Goal: Information Seeking & Learning: Learn about a topic

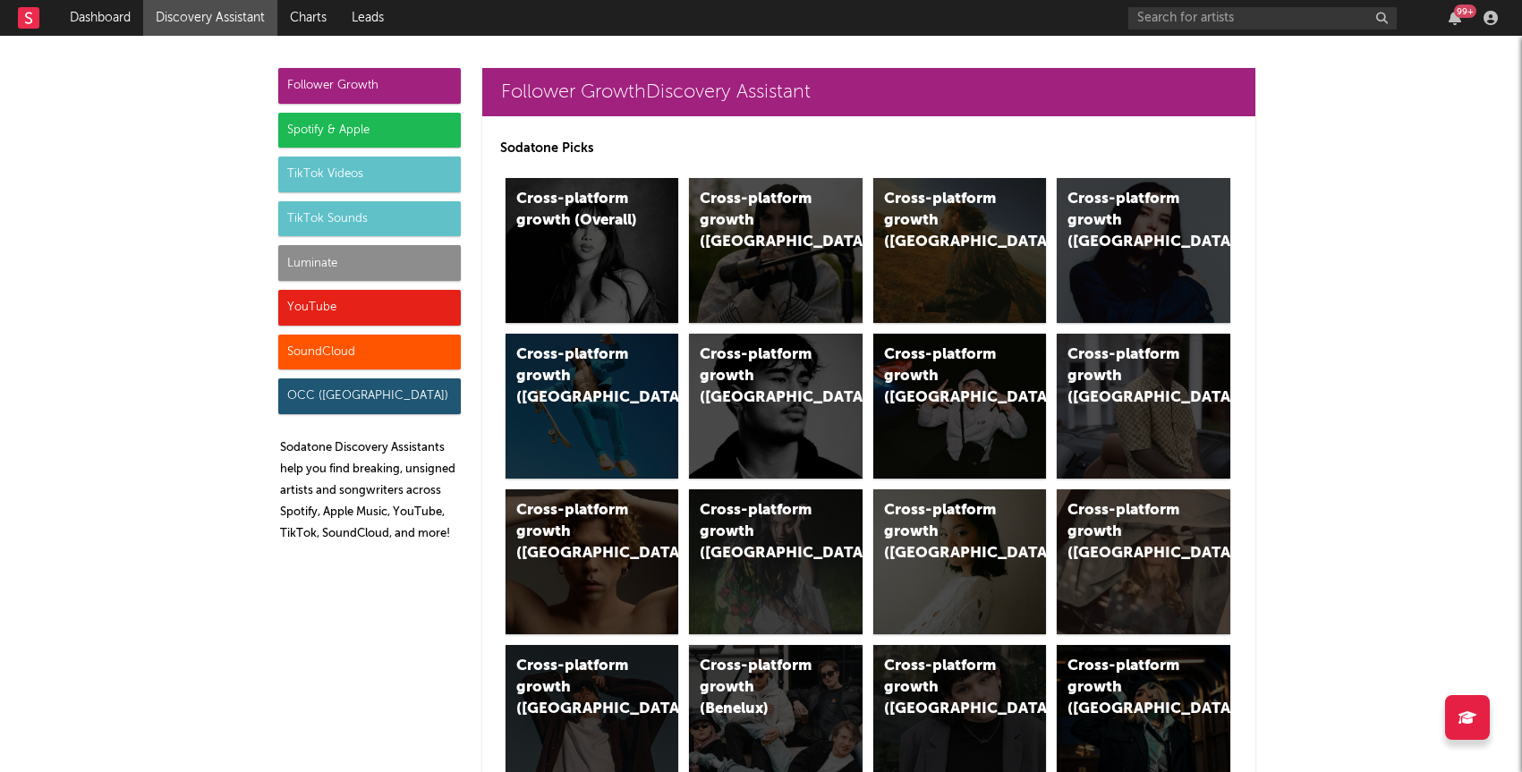
click at [378, 269] on div "Luminate" at bounding box center [369, 263] width 183 height 36
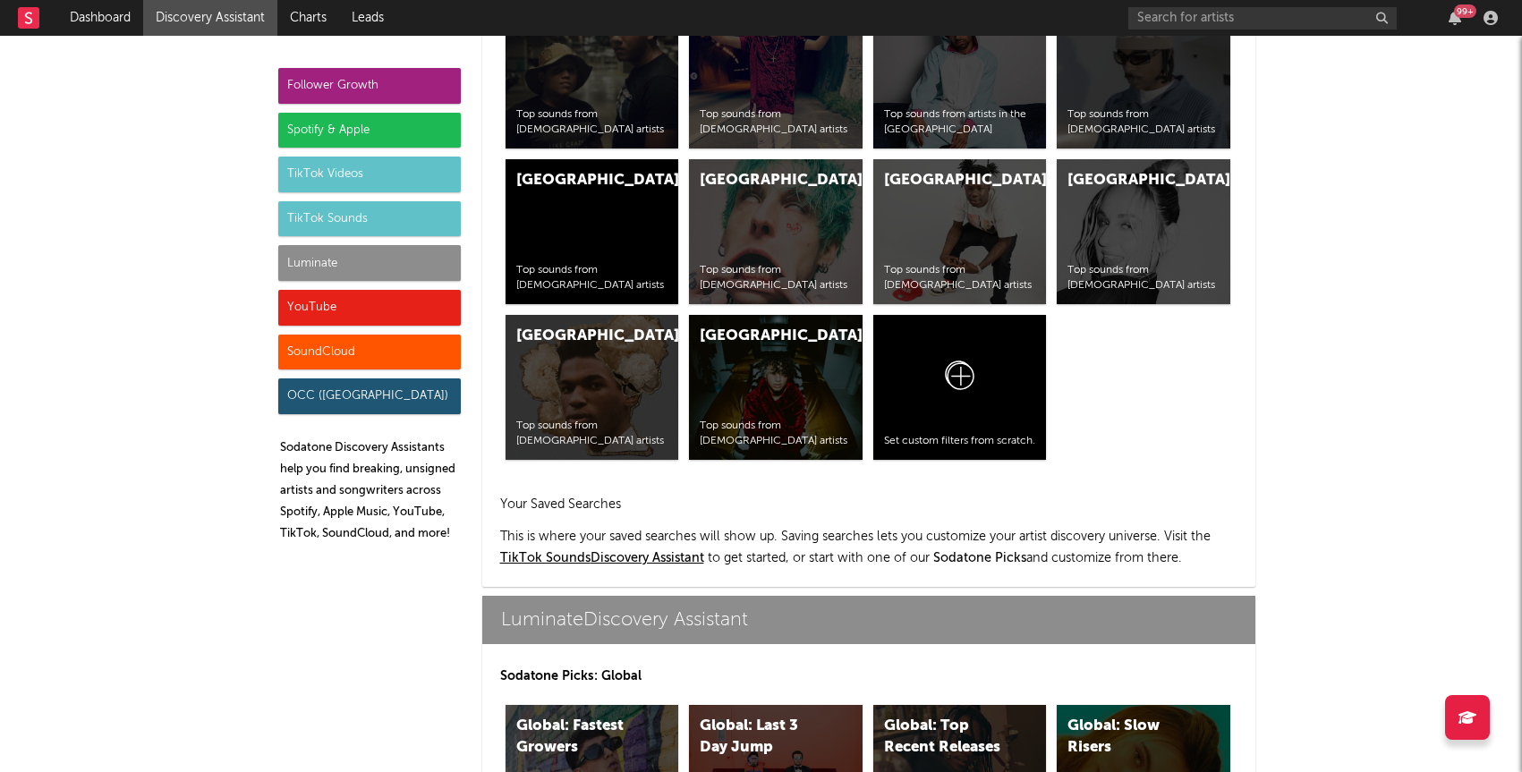
scroll to position [7943, 0]
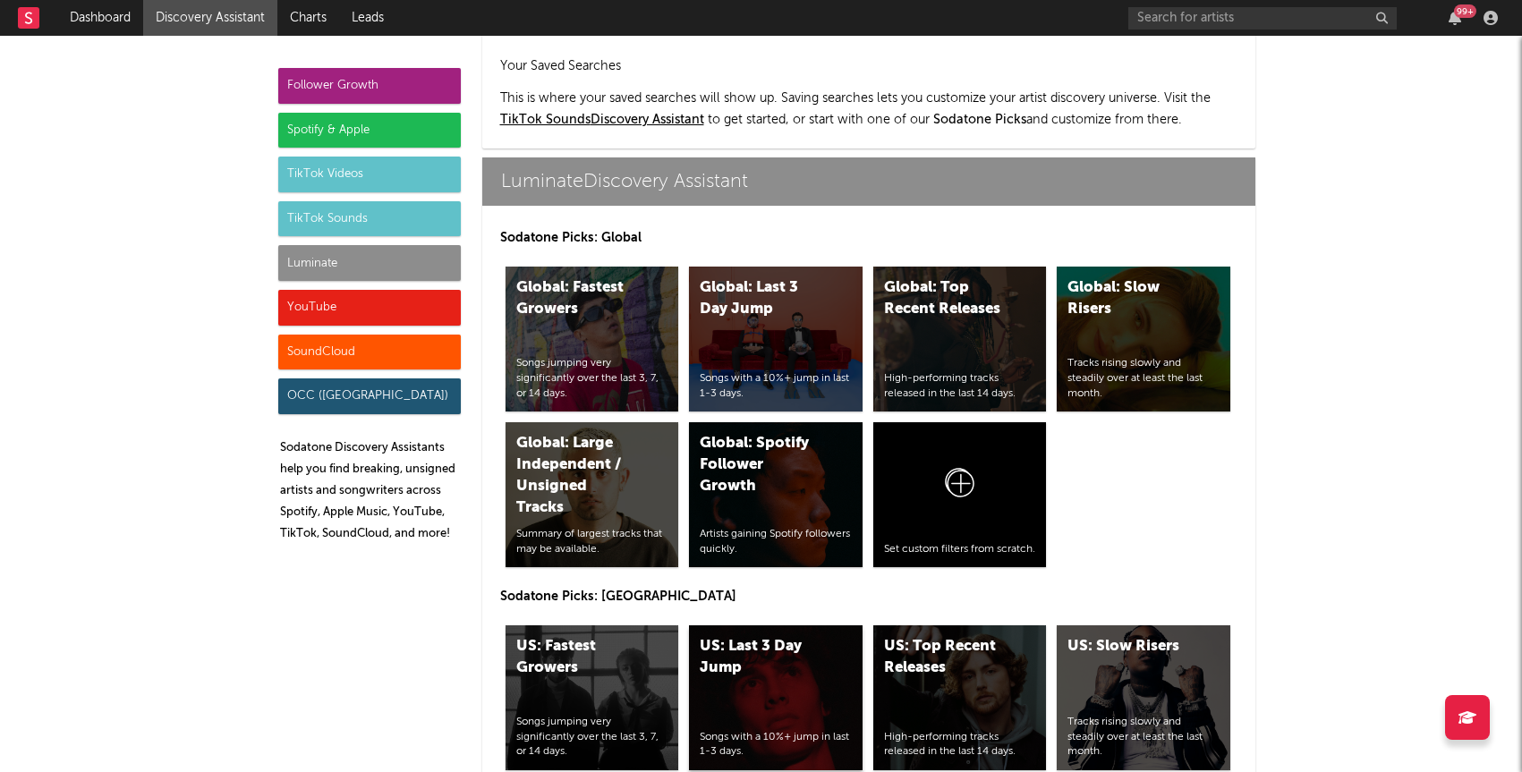
click at [773, 636] on div "US: Last 3 Day Jump" at bounding box center [761, 657] width 122 height 43
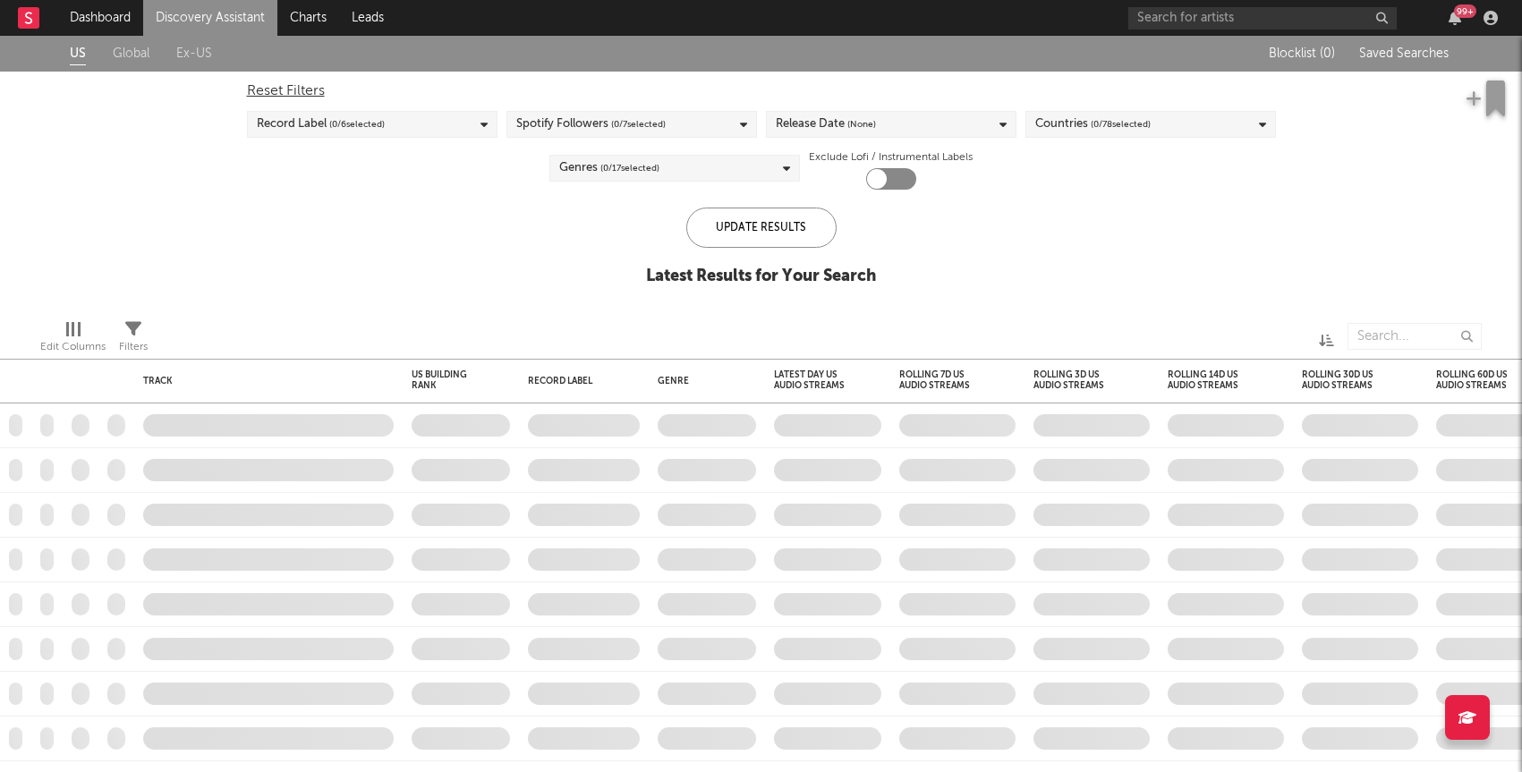
checkbox input "true"
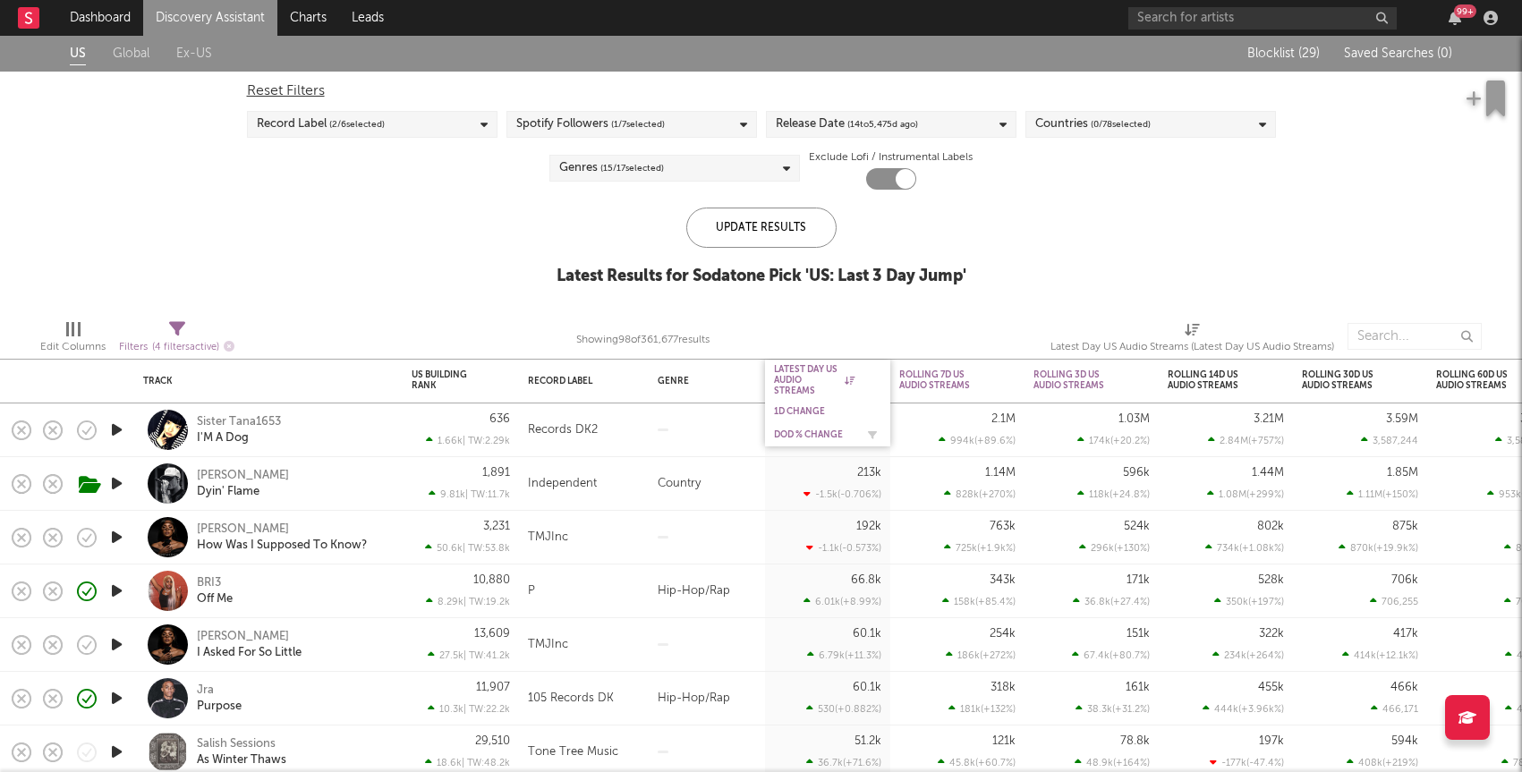
click at [798, 430] on div "DoD % Change" at bounding box center [814, 435] width 81 height 11
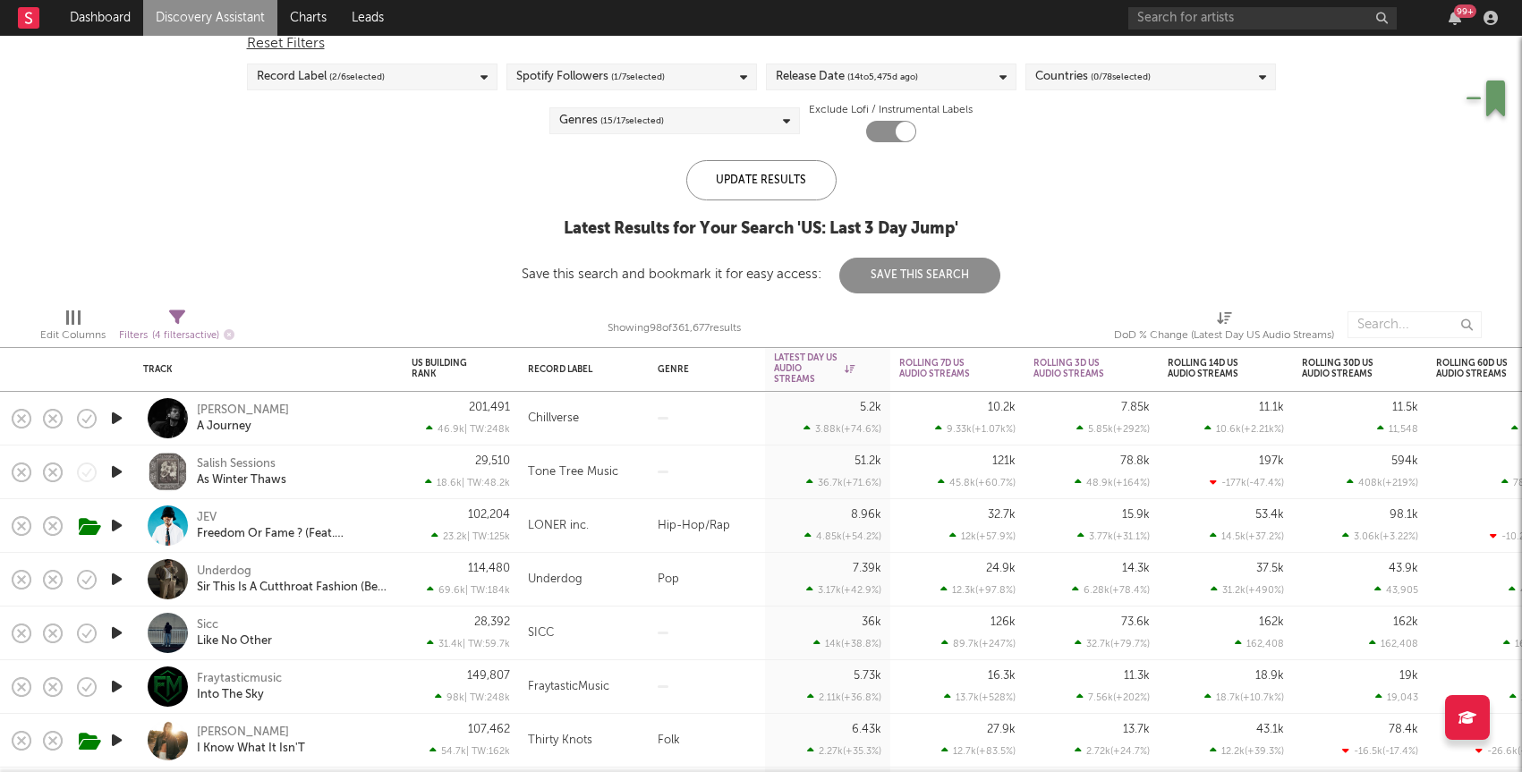
click at [118, 527] on icon "button" at bounding box center [116, 526] width 19 height 22
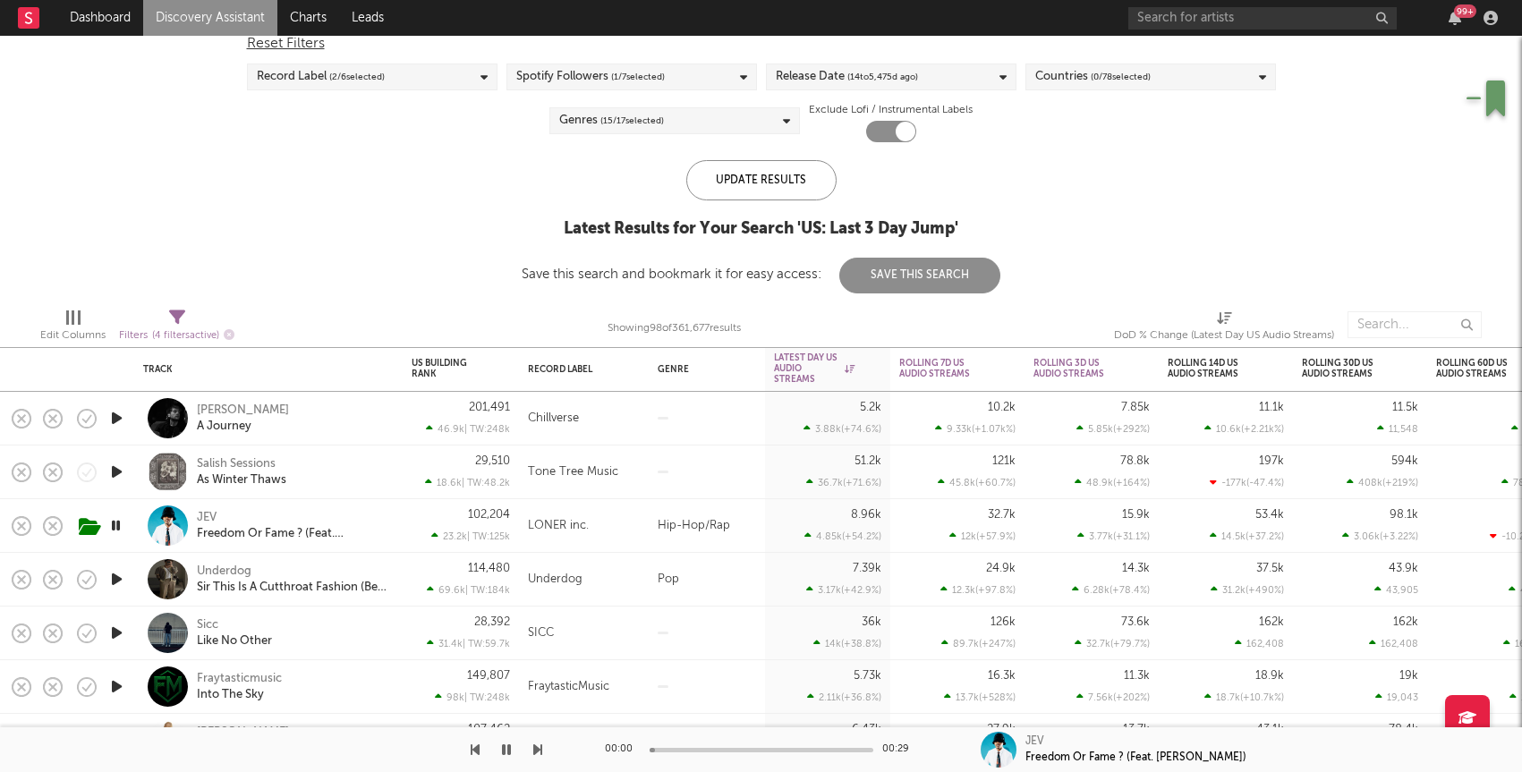
click at [398, 519] on div "JEV Freedom Or Fame ? (Feat. Willyynova)" at bounding box center [268, 526] width 268 height 54
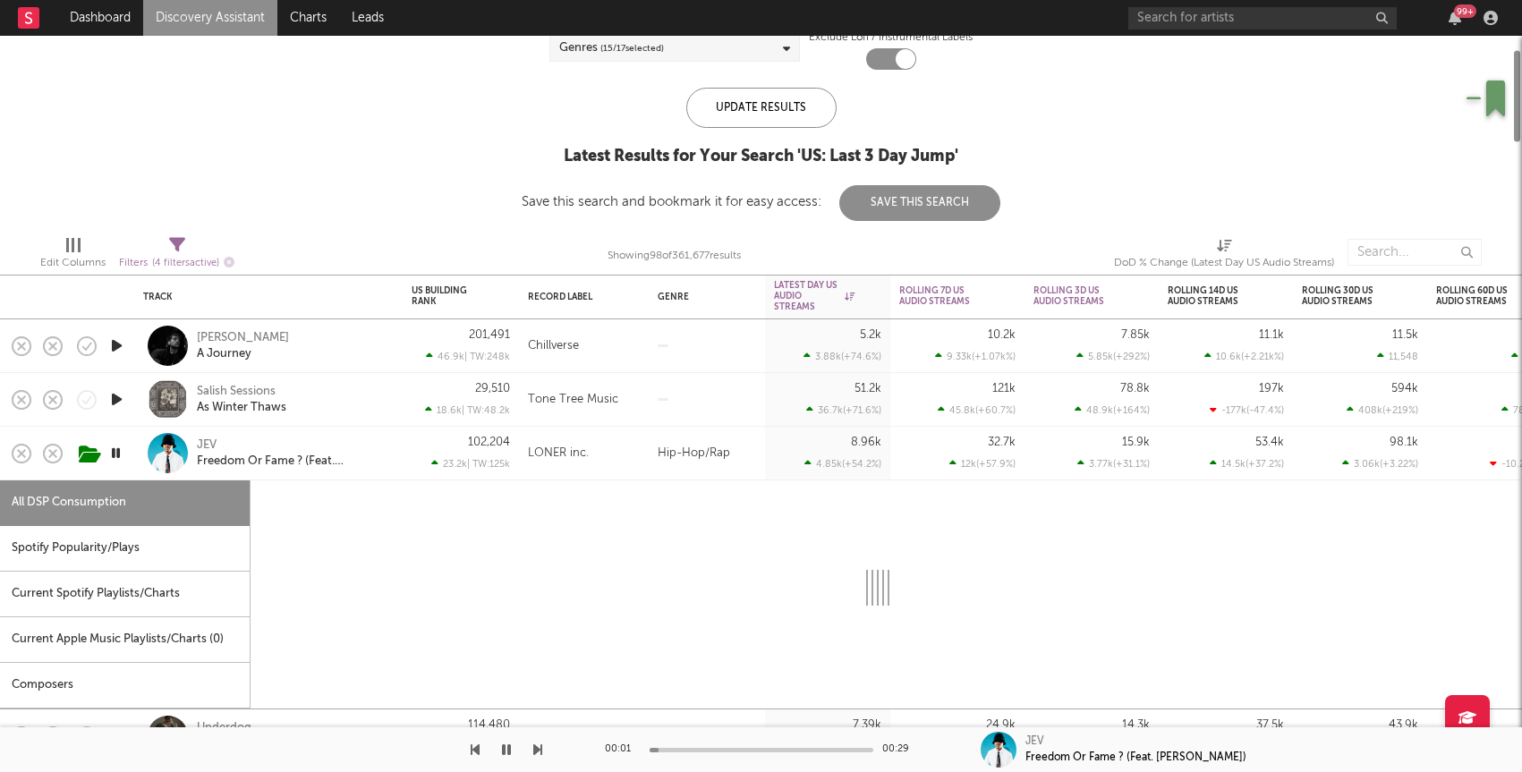
select select "6m"
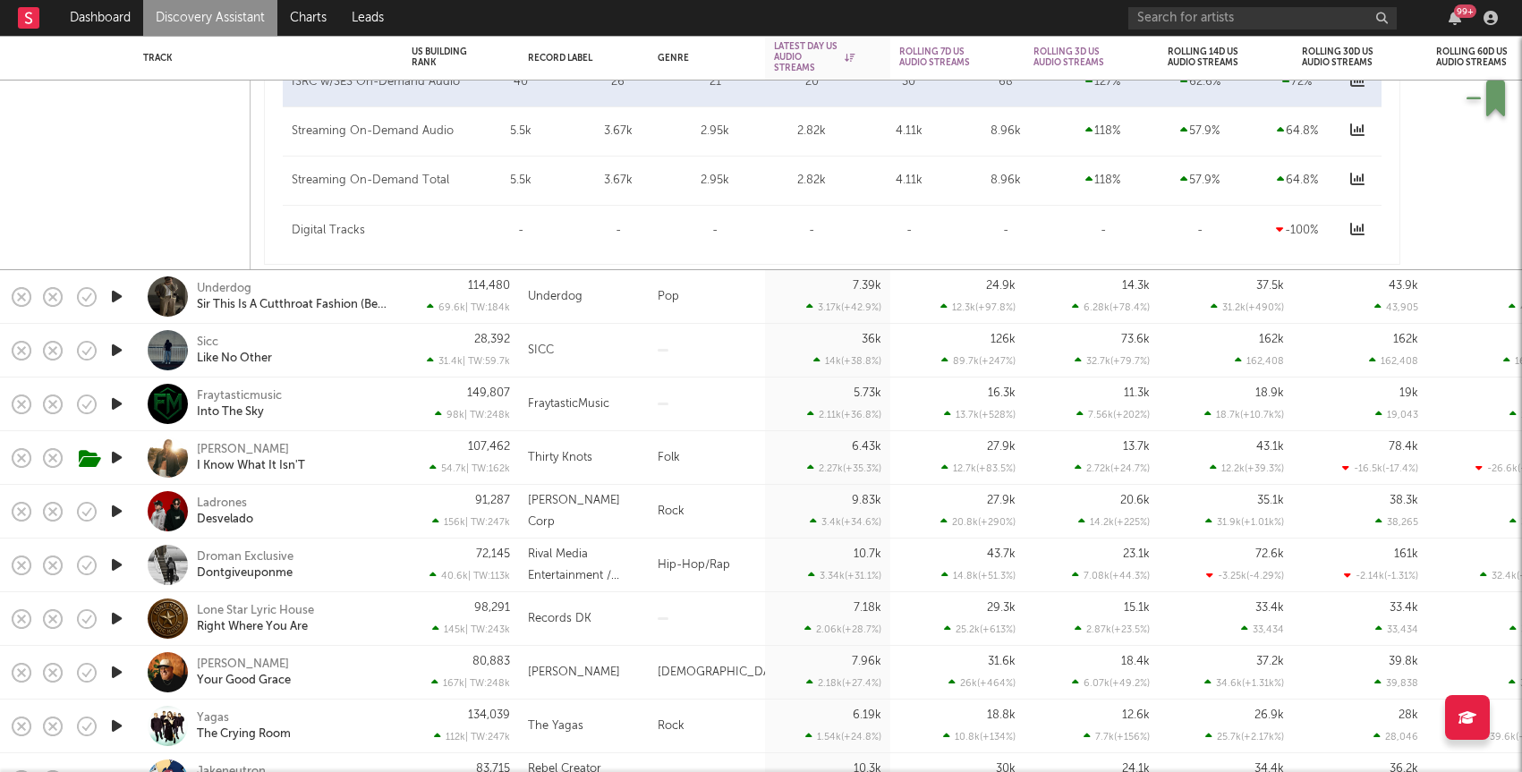
click at [118, 404] on icon "button" at bounding box center [116, 404] width 19 height 22
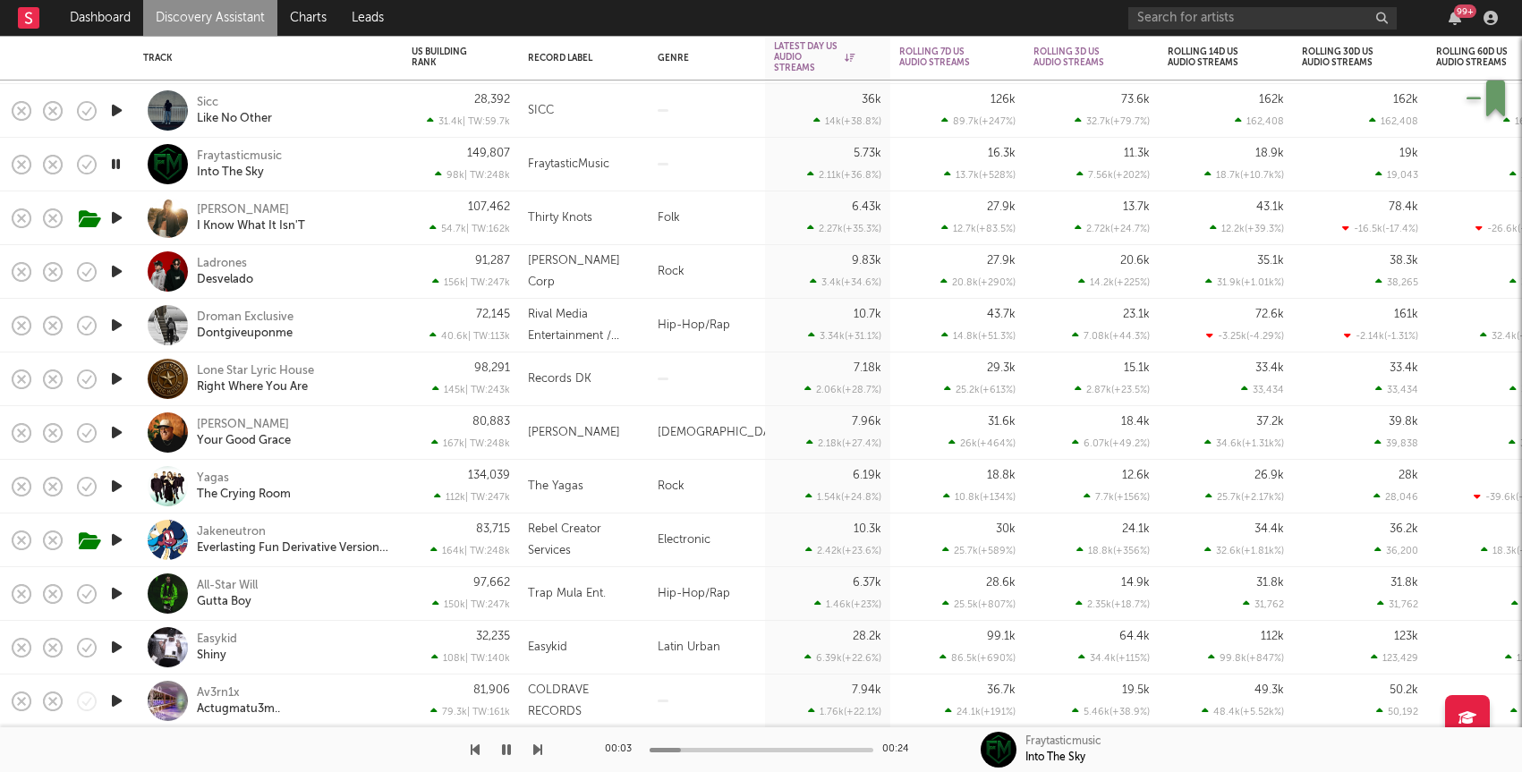
click at [115, 646] on icon "button" at bounding box center [116, 647] width 19 height 22
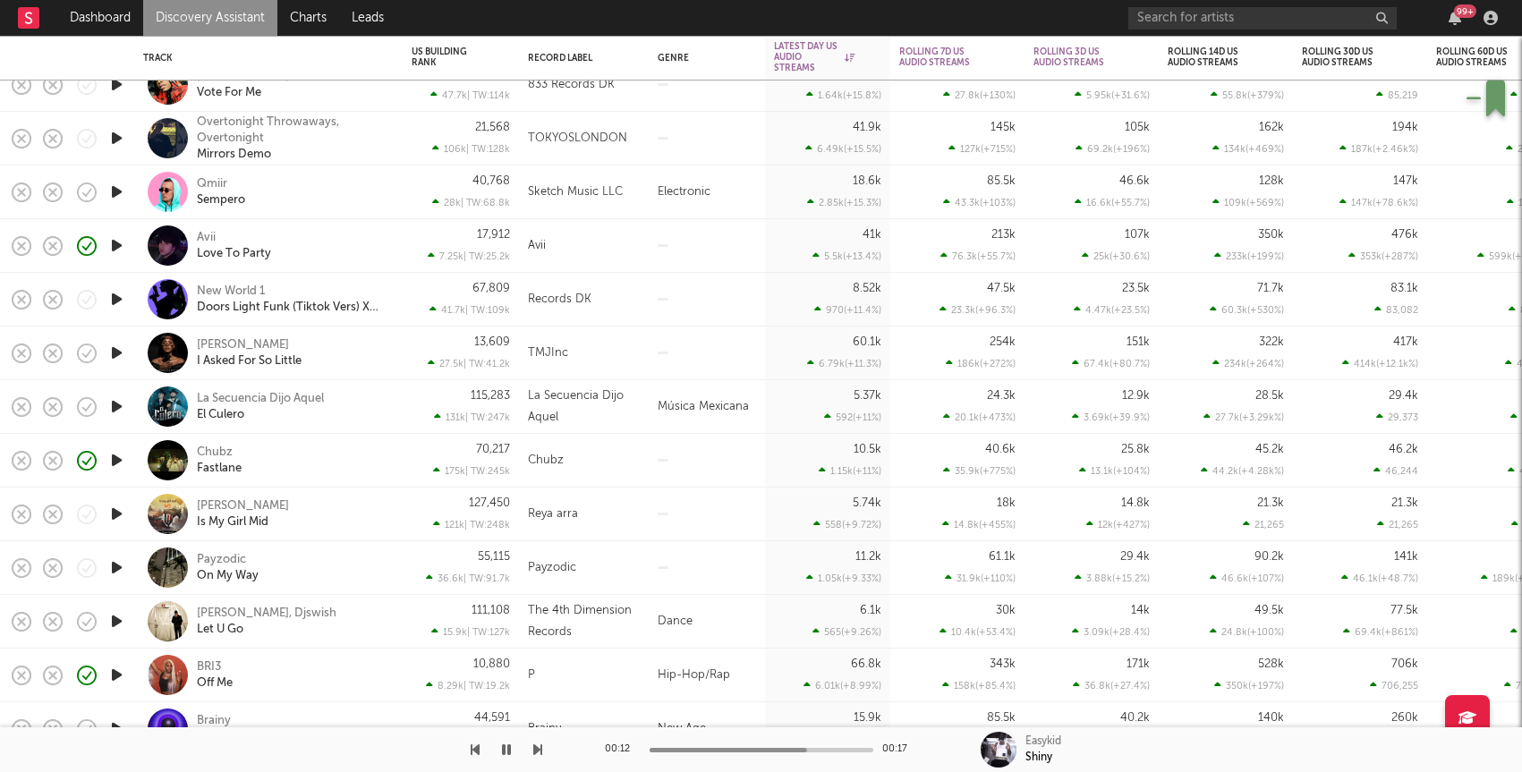
click at [122, 568] on icon "button" at bounding box center [116, 568] width 19 height 22
click at [335, 552] on div "Payzodic On My Way" at bounding box center [293, 568] width 192 height 32
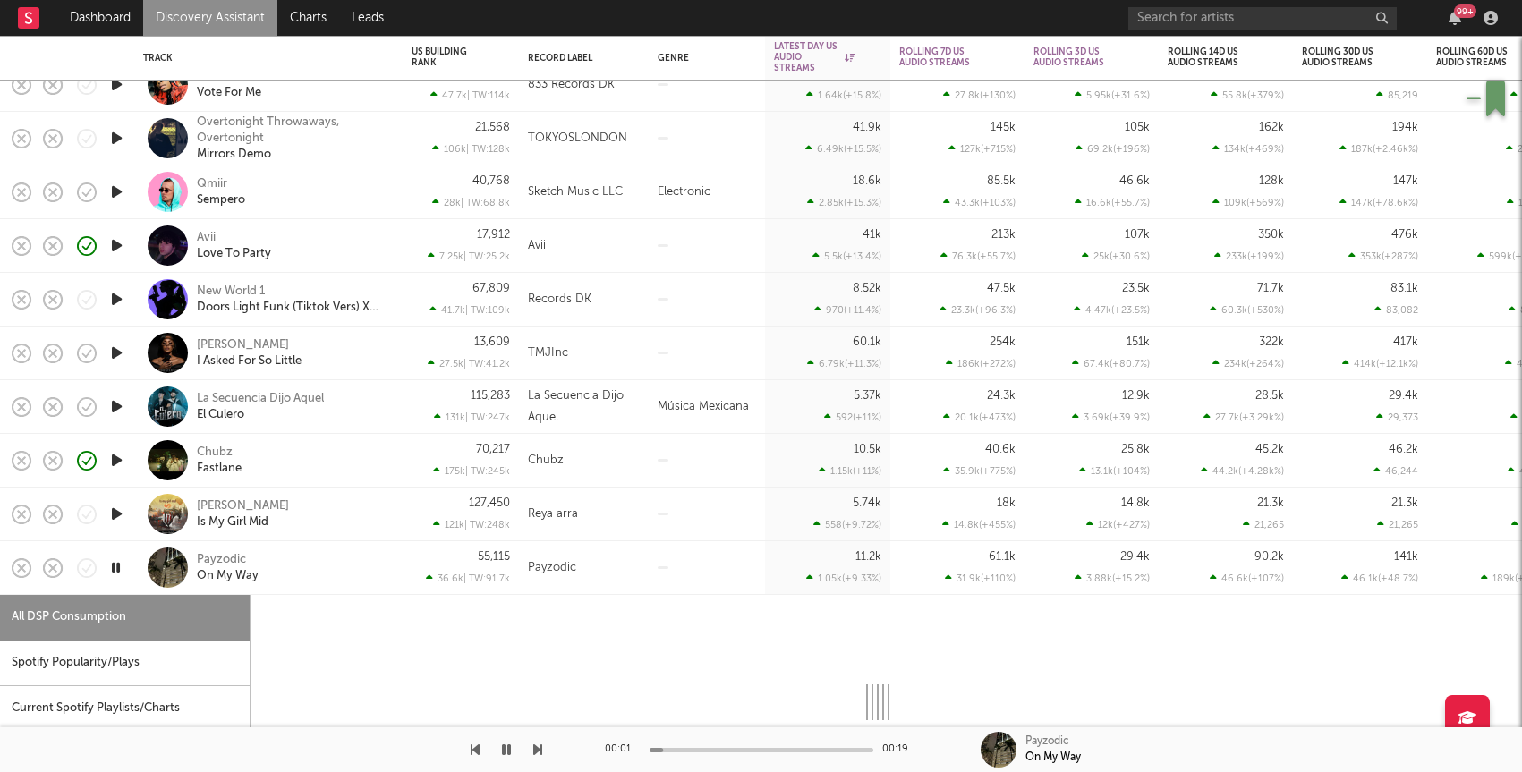
select select "1w"
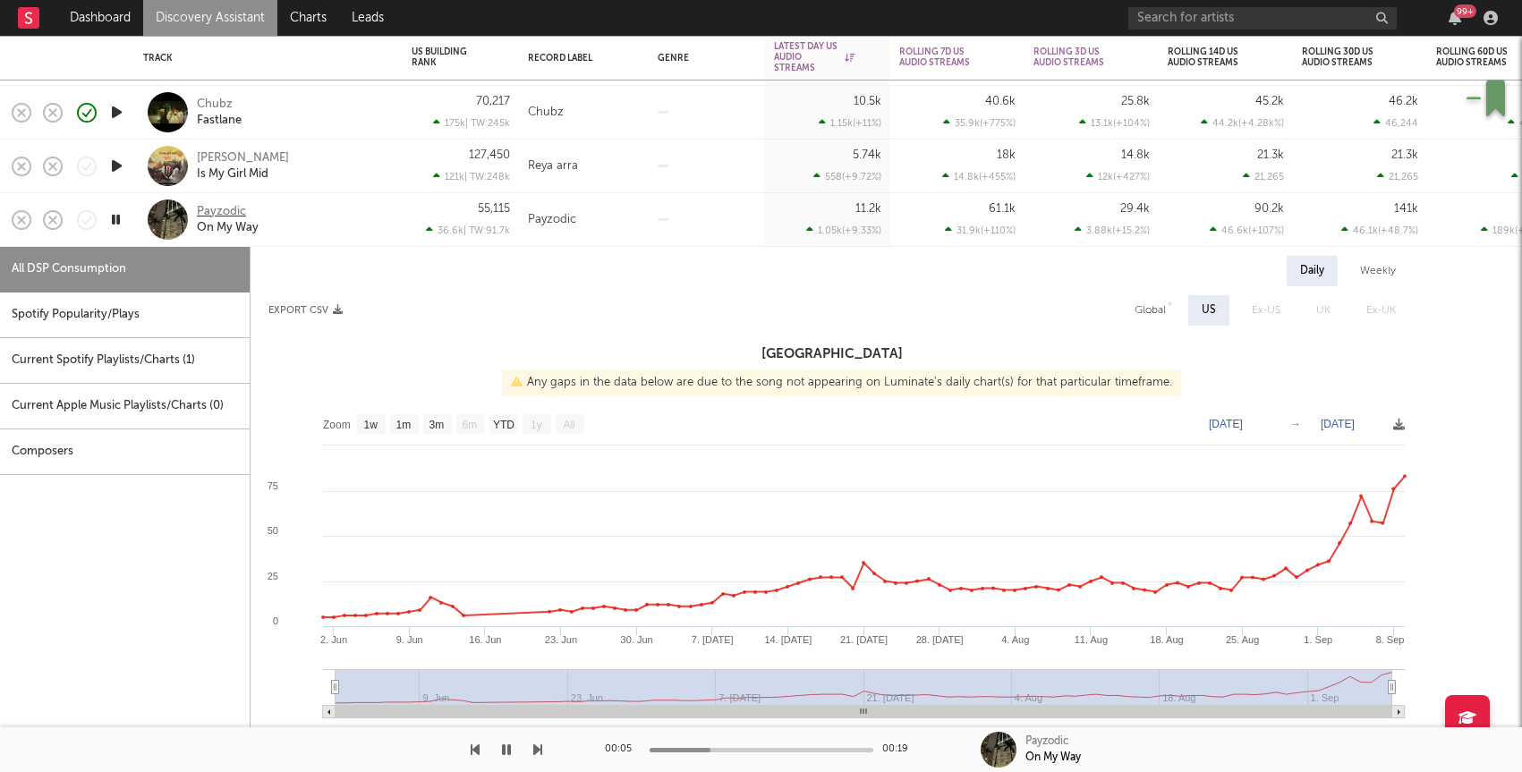
click at [227, 213] on div "Payzodic" at bounding box center [221, 212] width 49 height 16
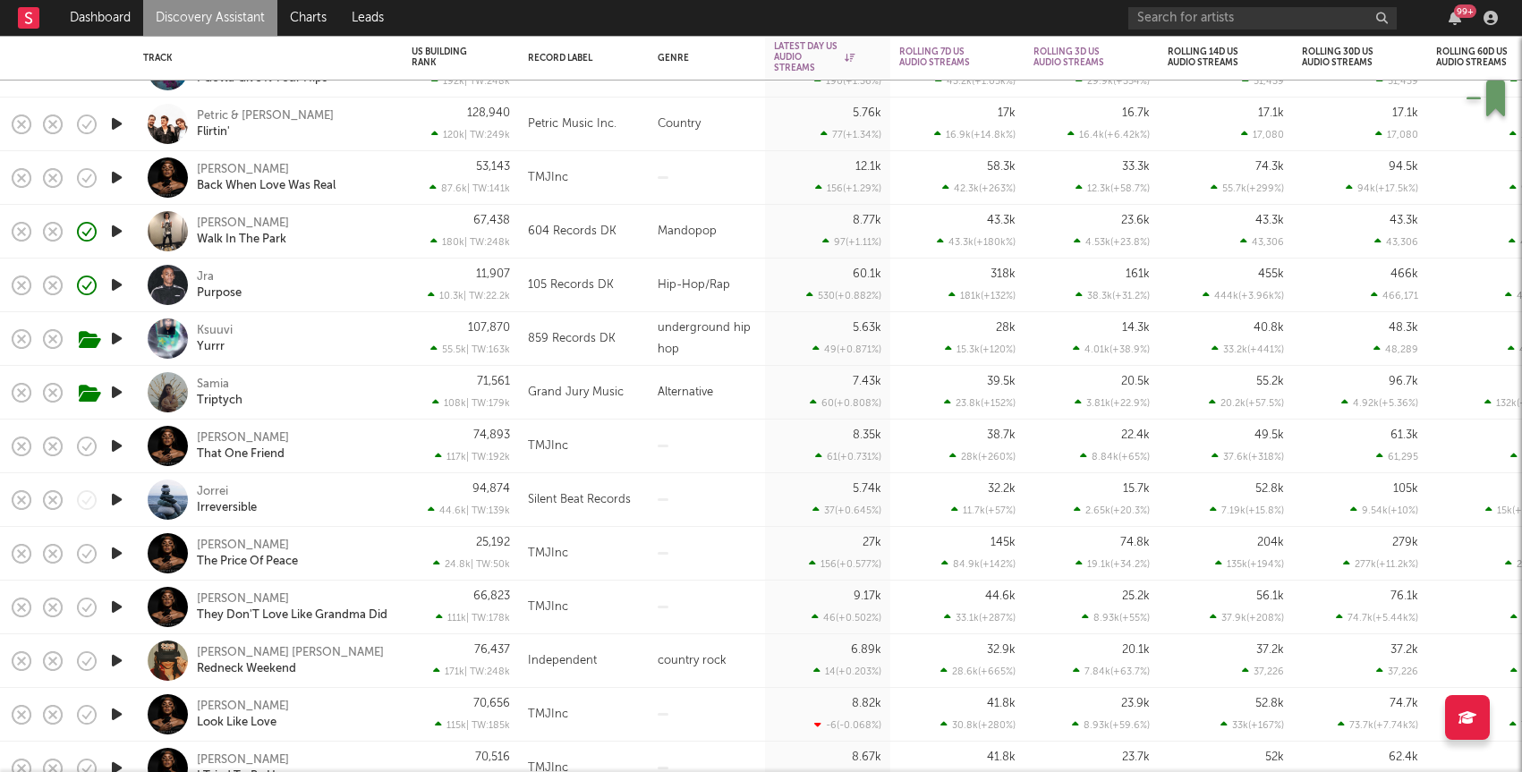
click at [123, 336] on icon "button" at bounding box center [116, 339] width 19 height 22
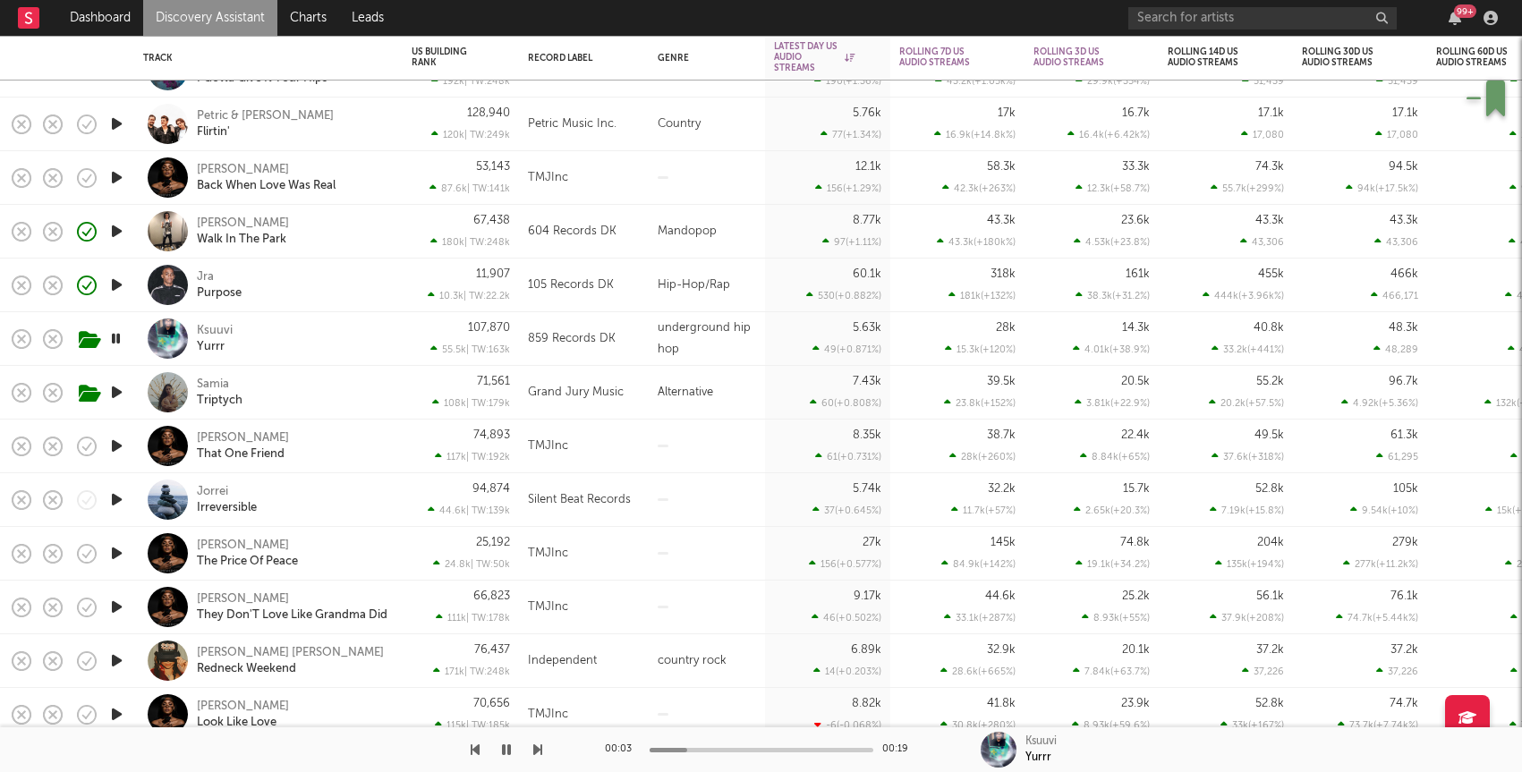
click at [310, 340] on div "Ksuuvi Yurrr" at bounding box center [293, 339] width 192 height 32
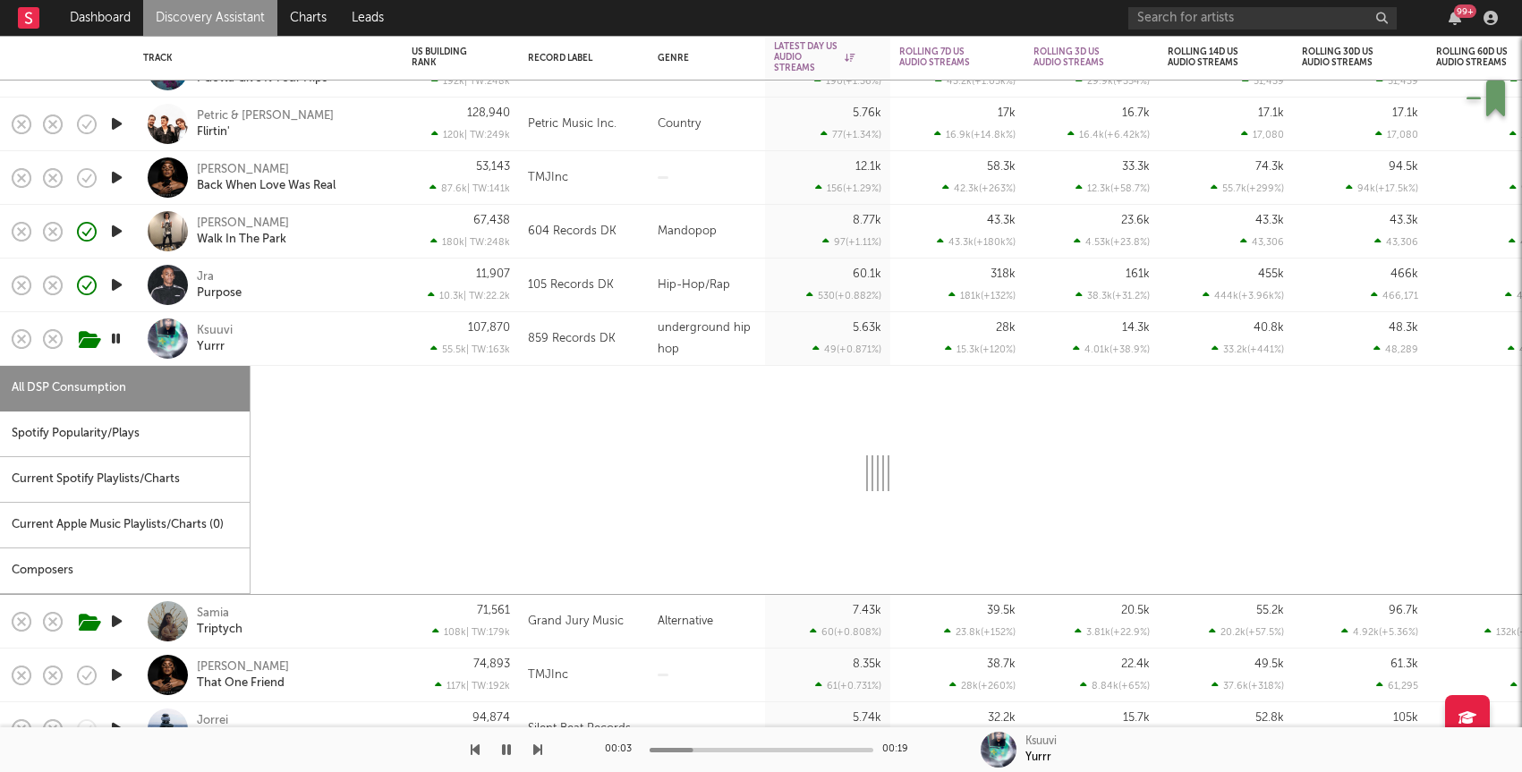
select select "1w"
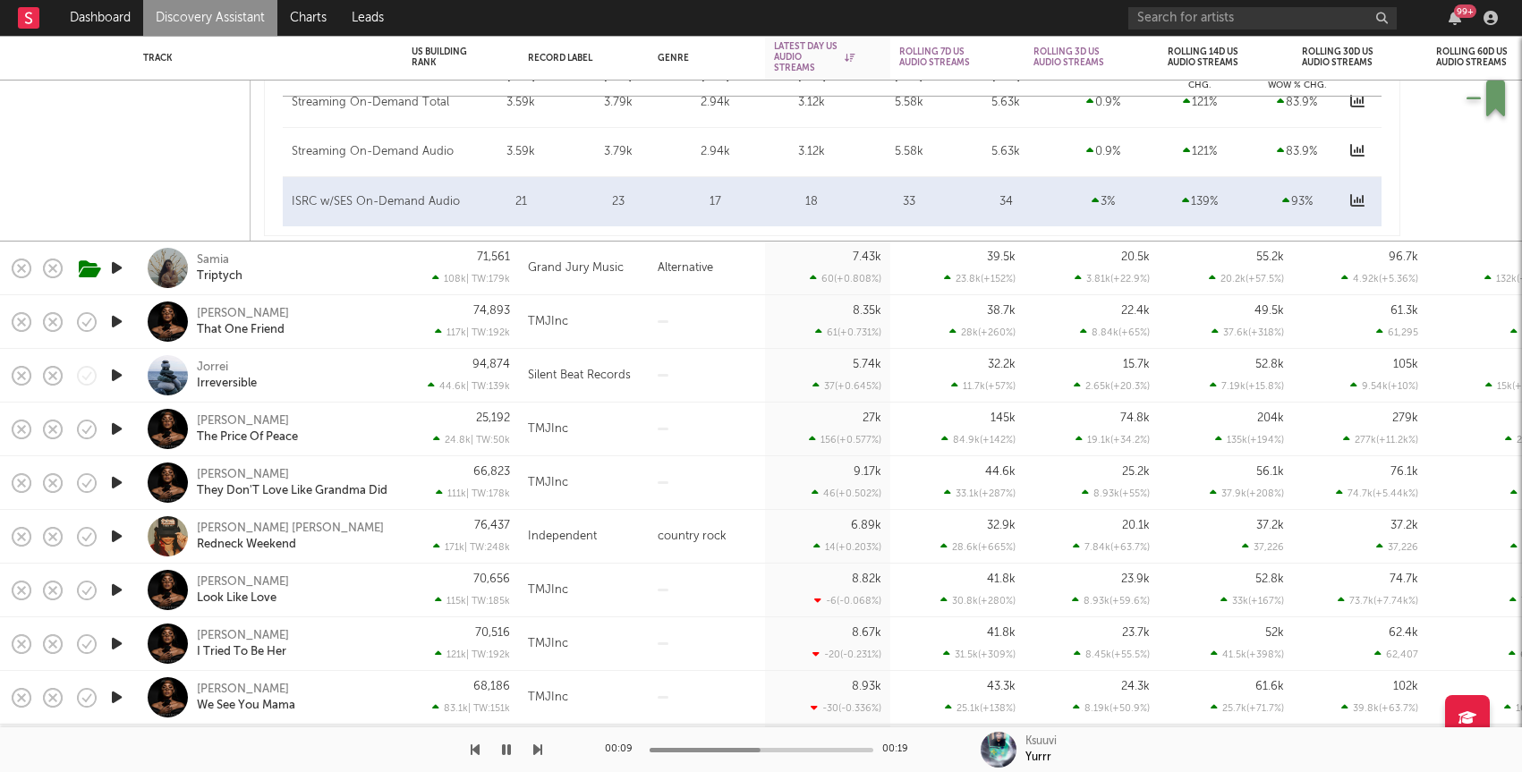
click at [108, 533] on icon "button" at bounding box center [116, 536] width 19 height 22
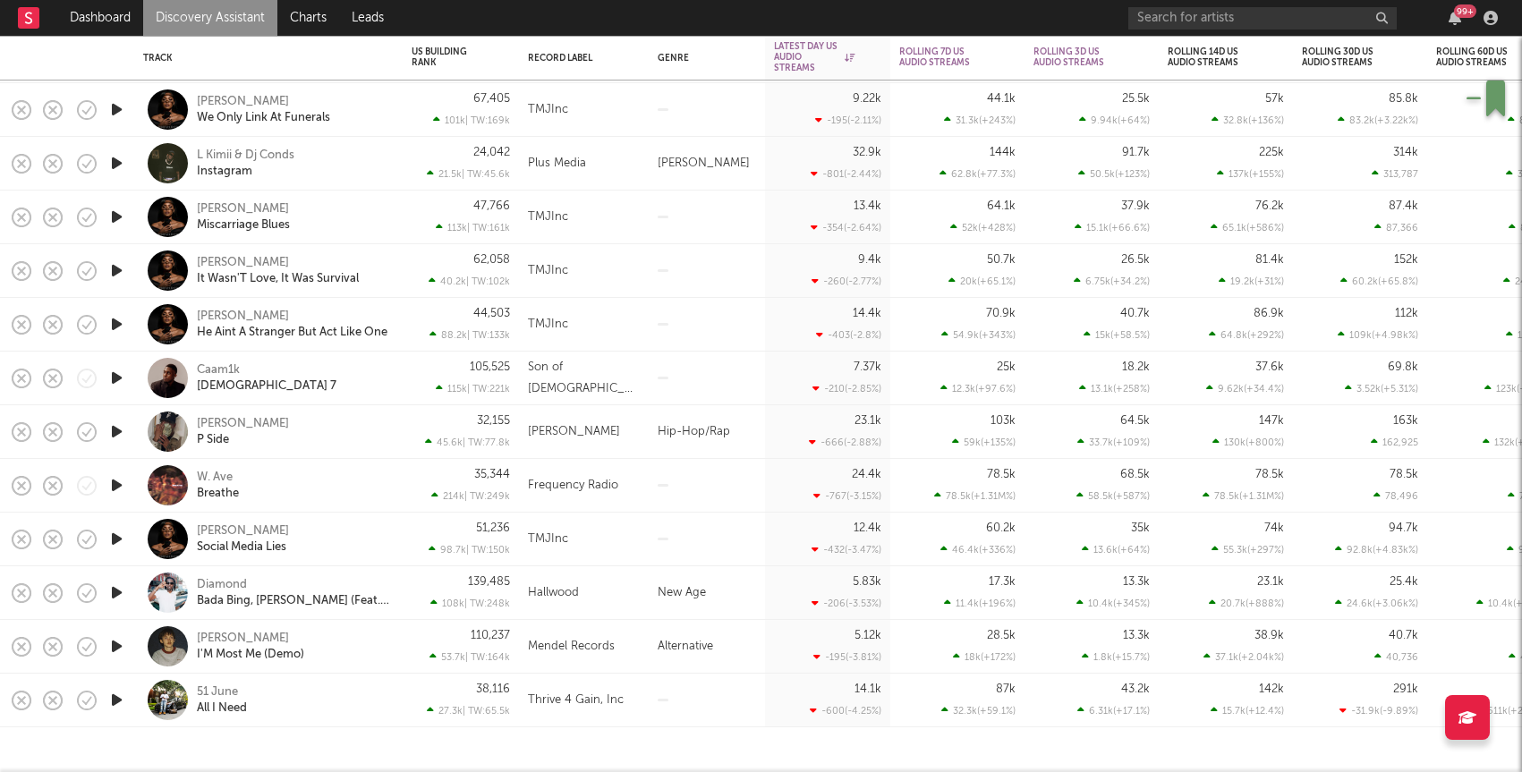
click at [117, 695] on icon "button" at bounding box center [116, 700] width 19 height 22
click at [333, 688] on div "51 June All I Need" at bounding box center [293, 701] width 192 height 32
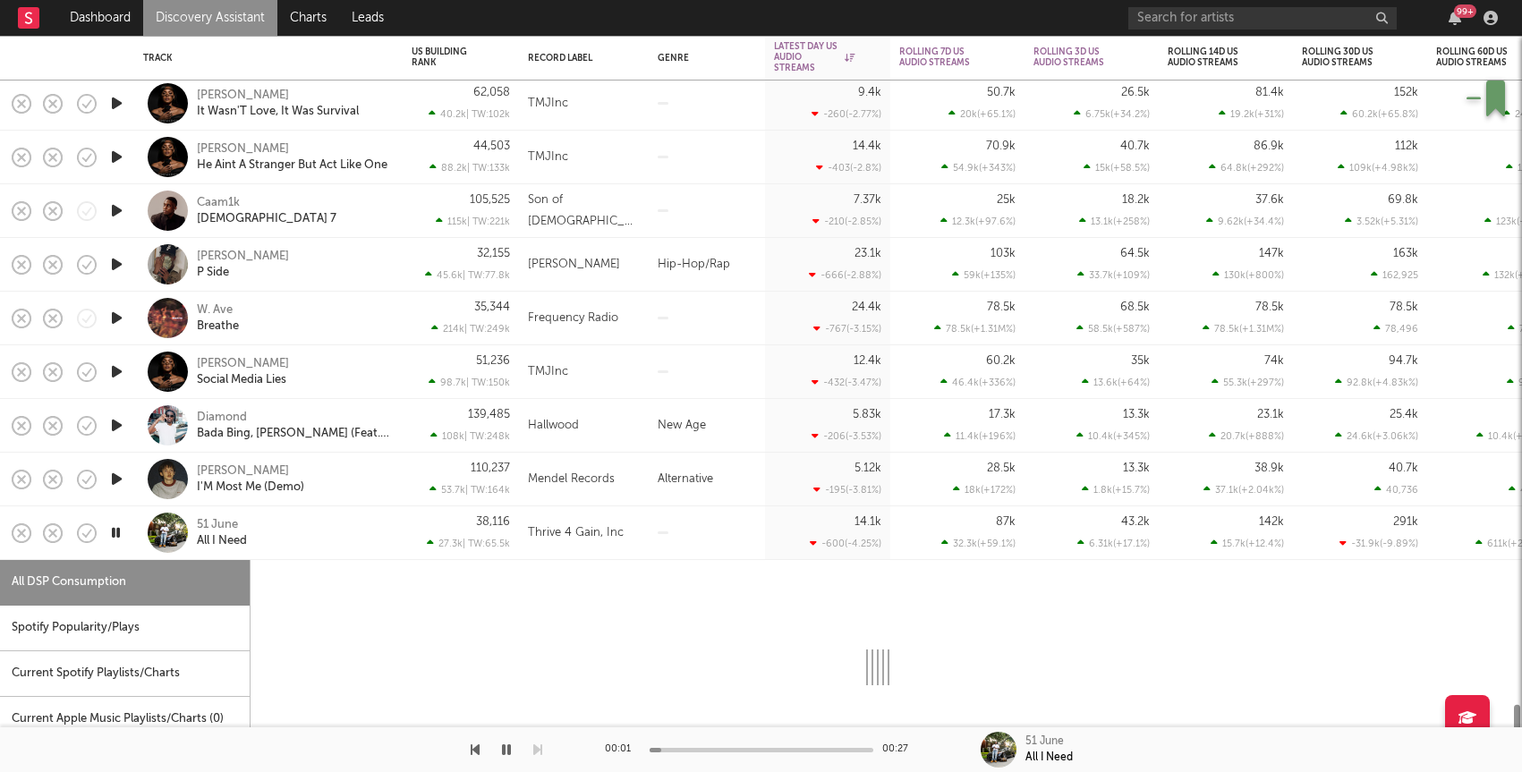
select select "1w"
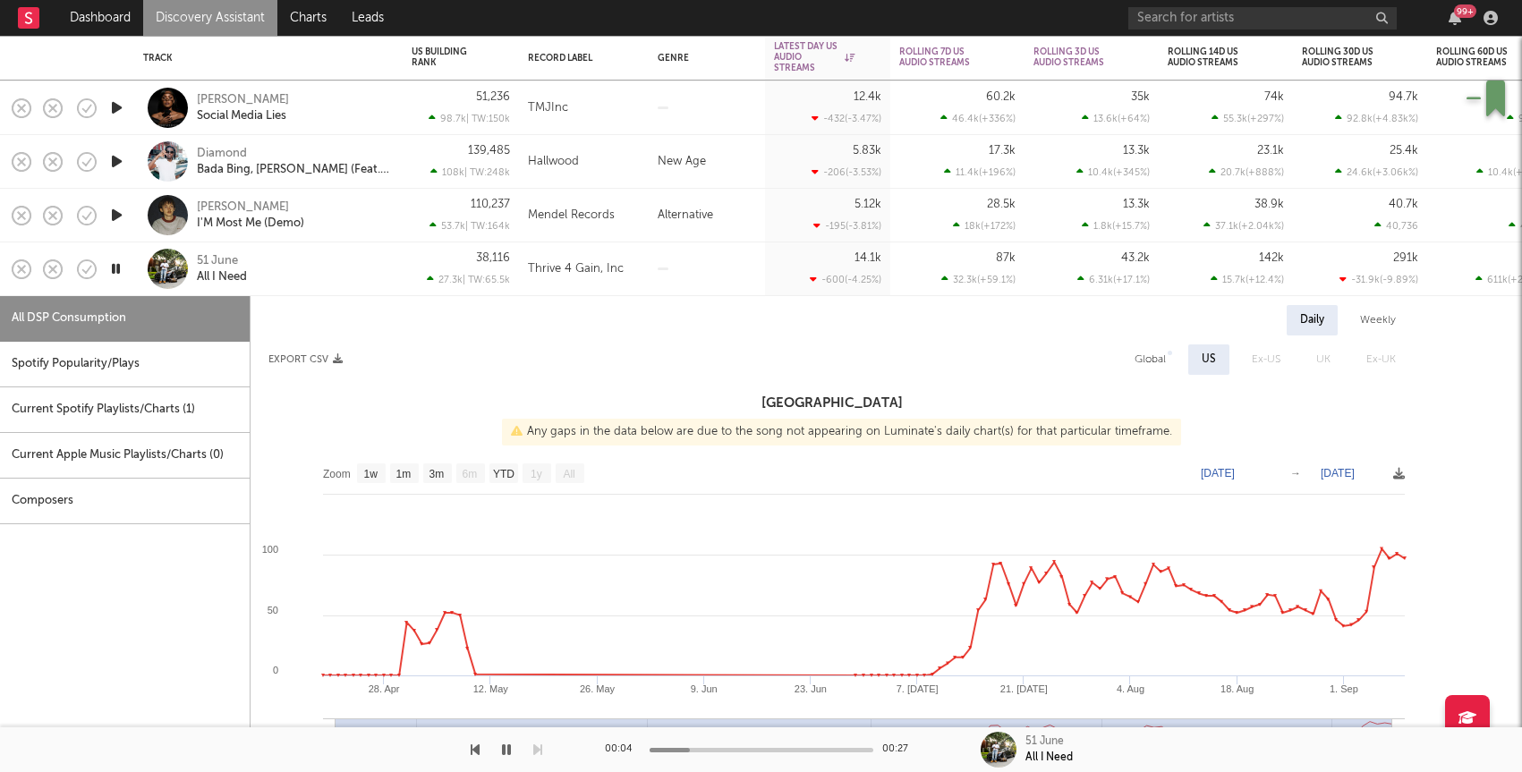
click at [182, 28] on link "Discovery Assistant" at bounding box center [210, 18] width 134 height 36
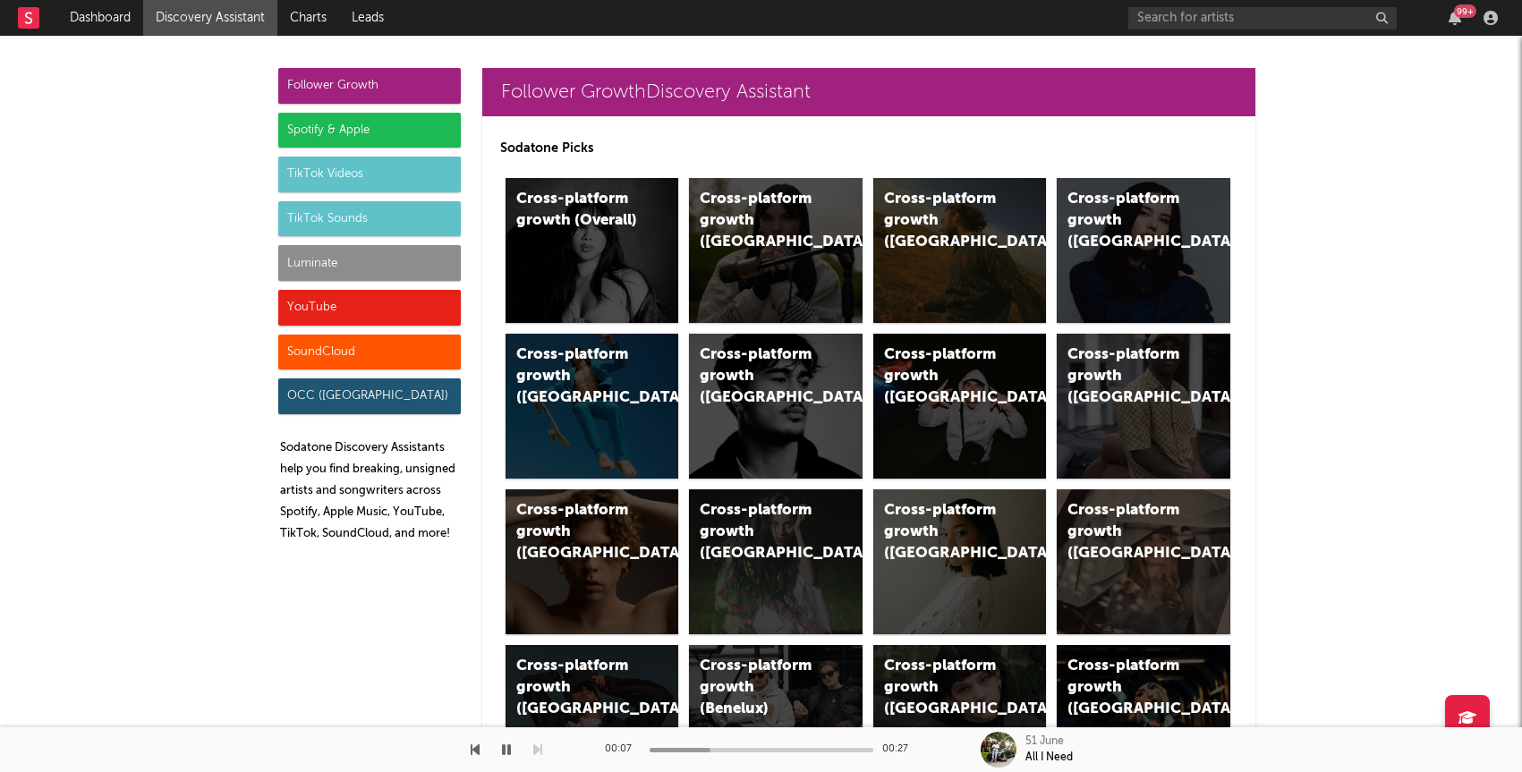
click at [325, 266] on div "Luminate" at bounding box center [369, 263] width 183 height 36
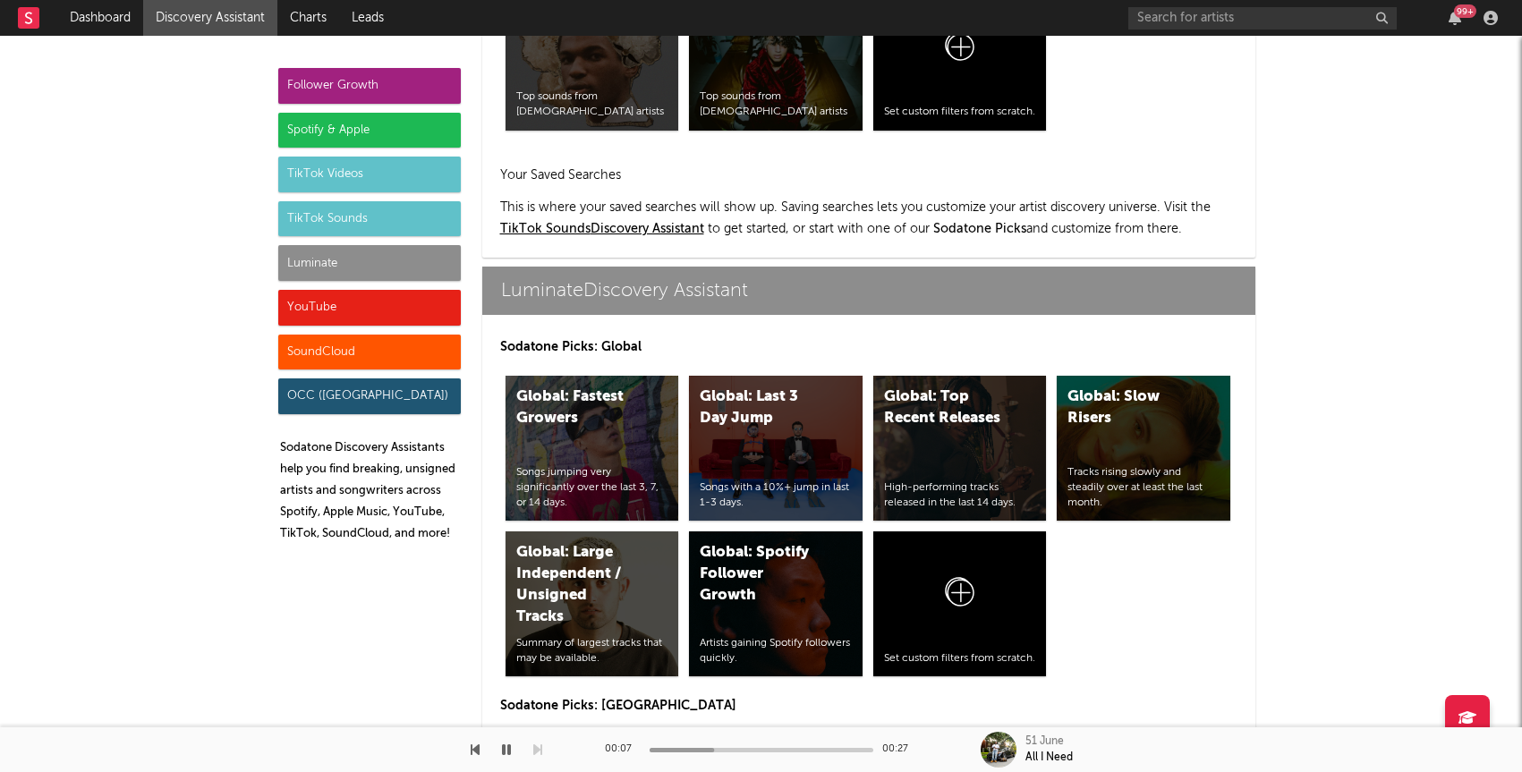
scroll to position [7943, 0]
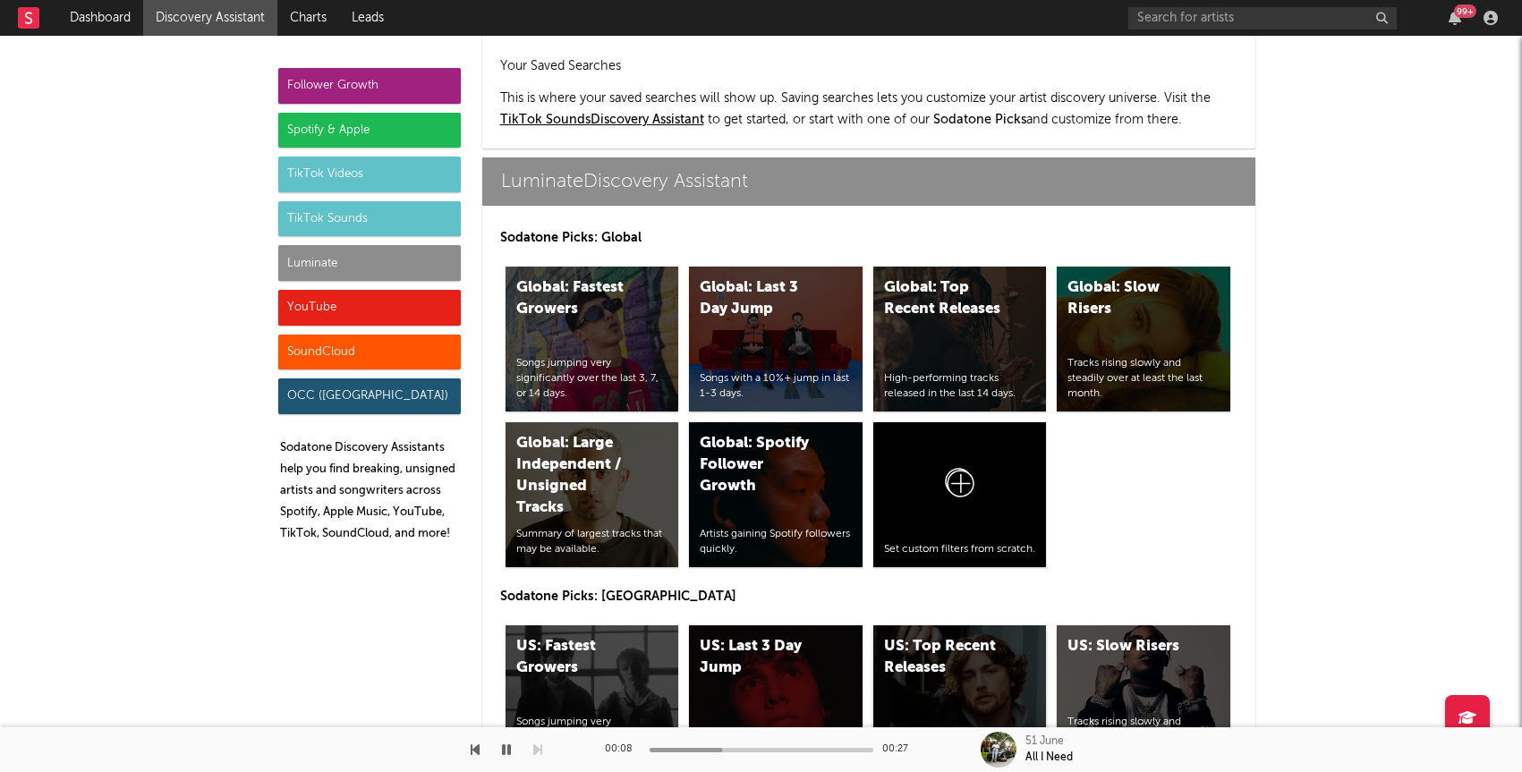
click at [982, 730] on div "High-performing tracks released in the last 14 days." at bounding box center [960, 745] width 152 height 30
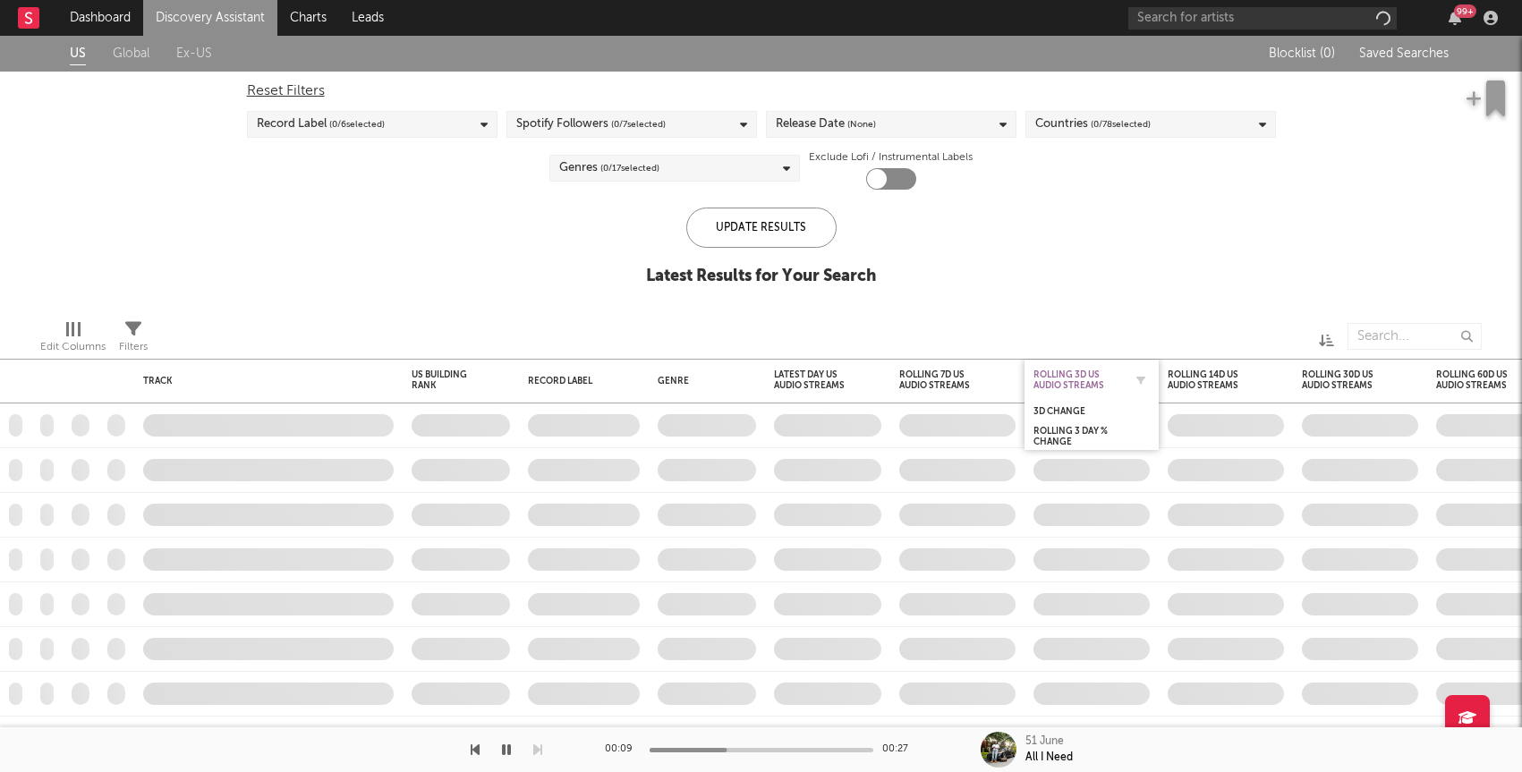
checkbox input "true"
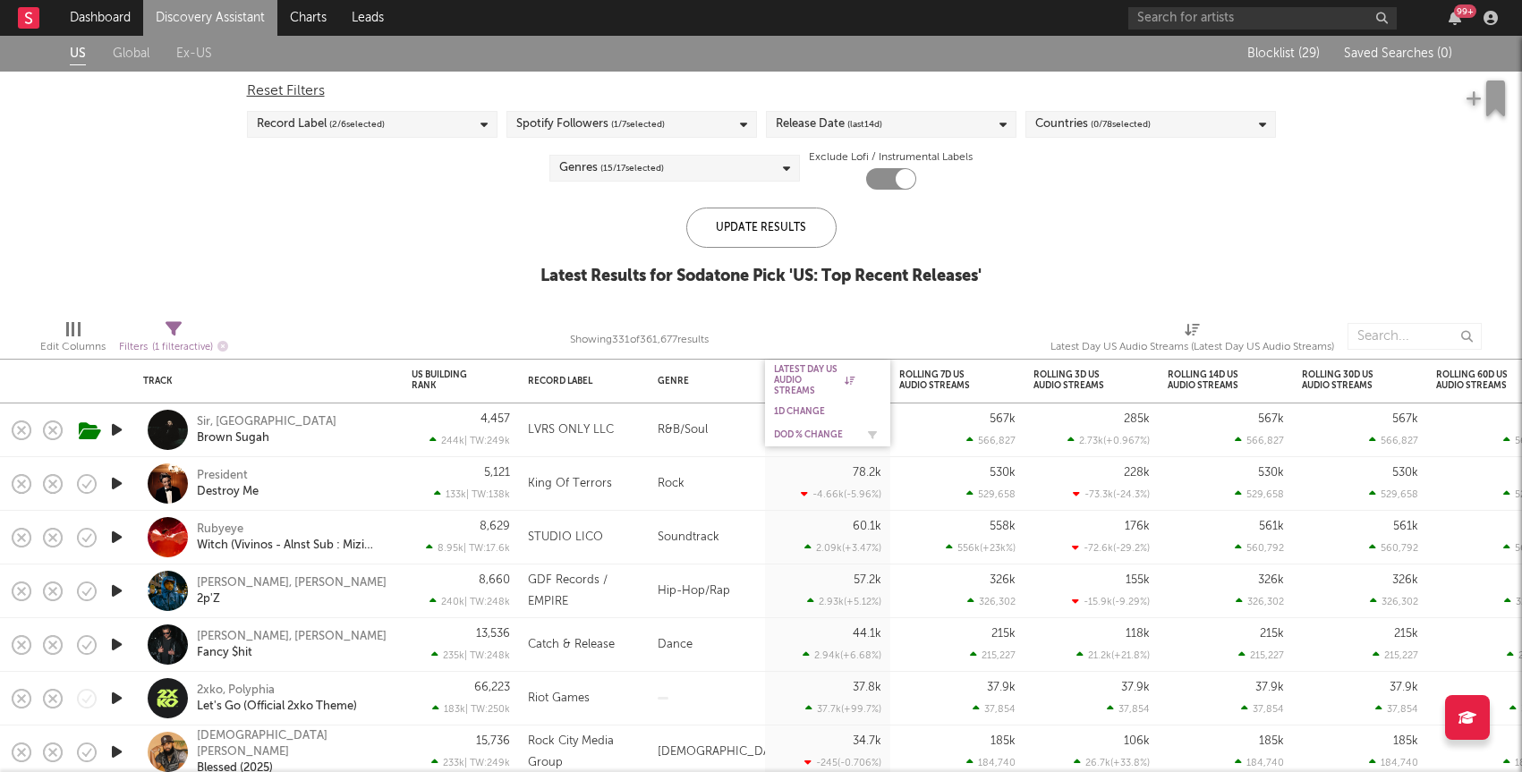
click at [817, 433] on div "DoD % Change" at bounding box center [814, 435] width 81 height 11
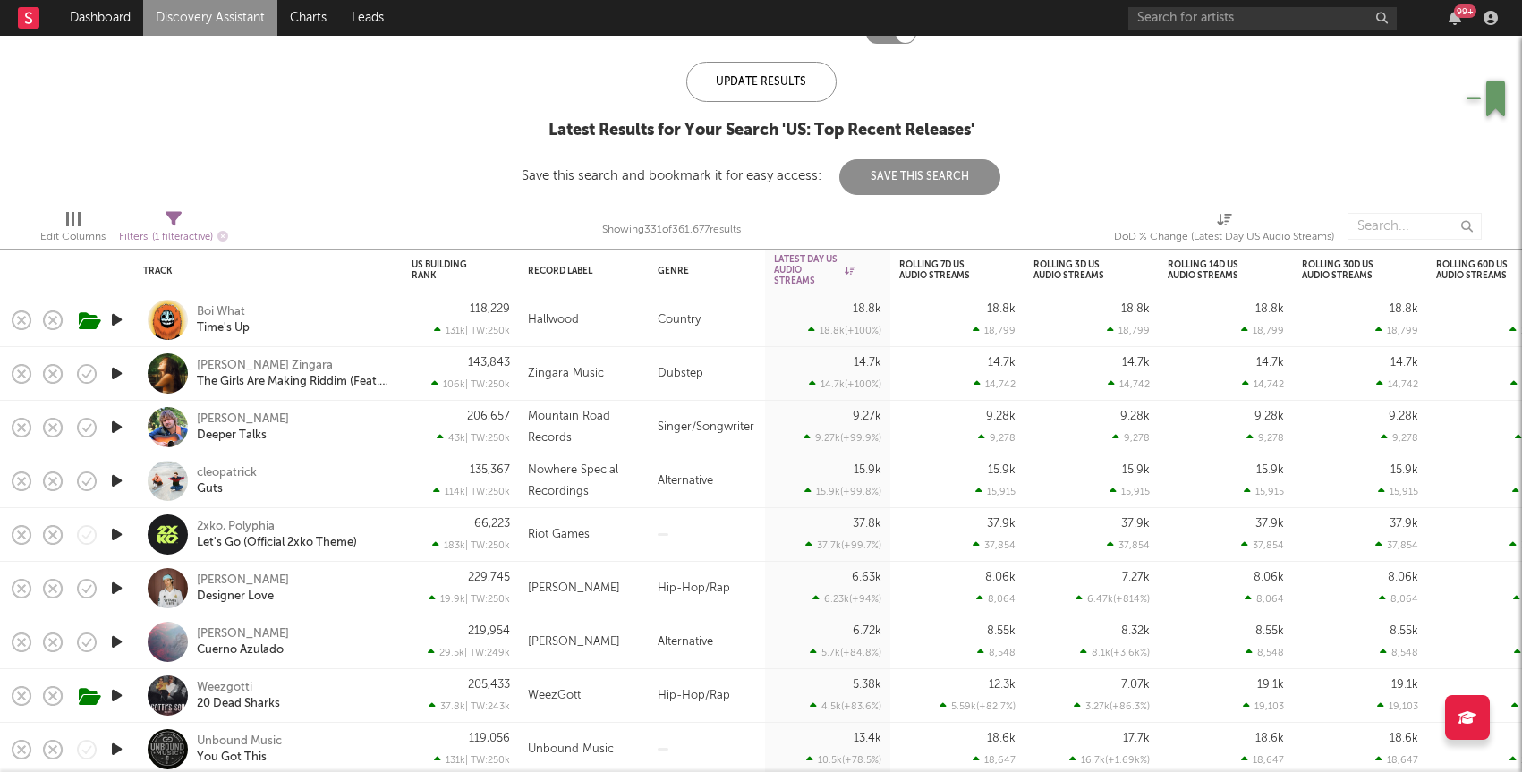
click at [115, 592] on icon "button" at bounding box center [116, 588] width 19 height 22
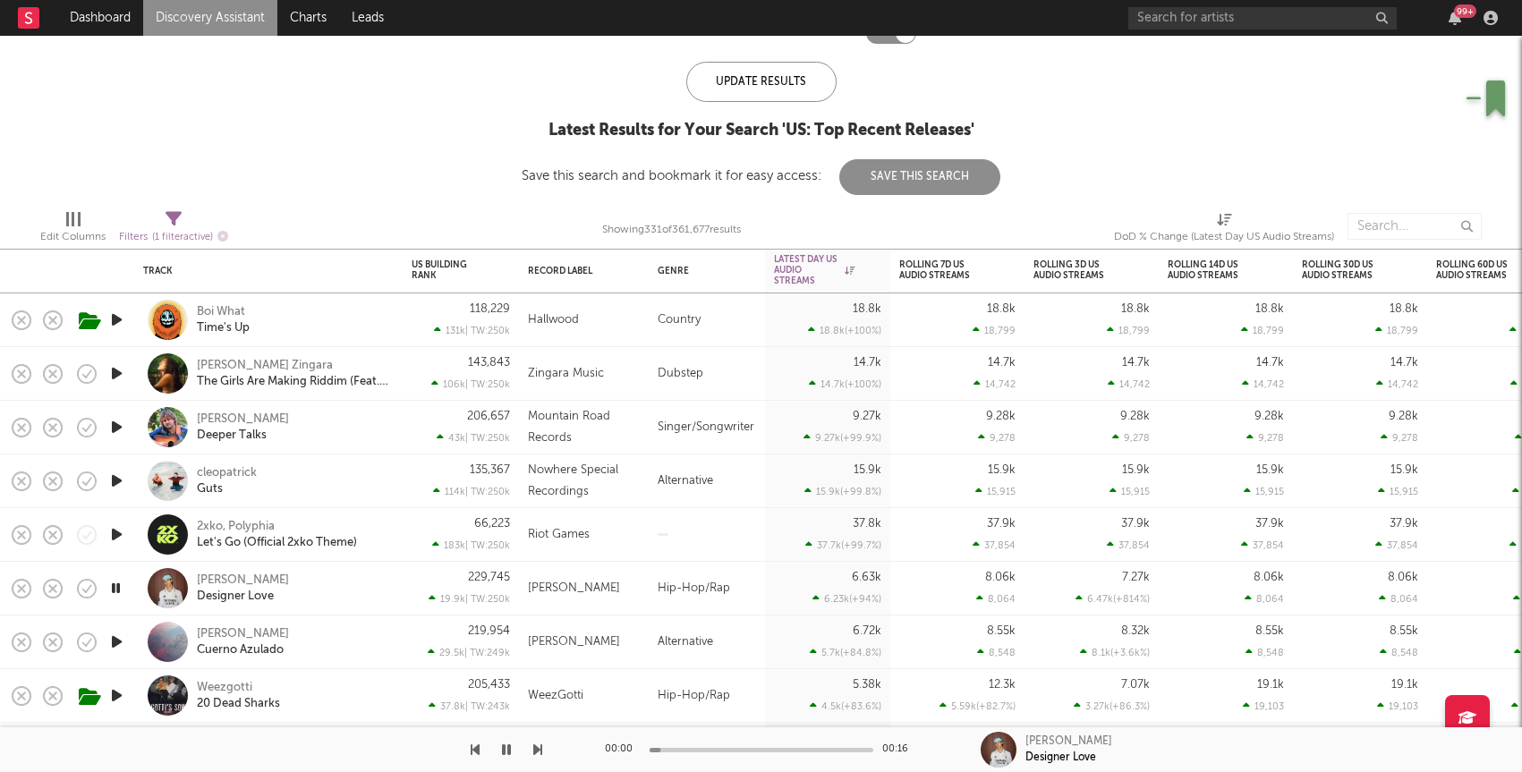
click at [409, 602] on div "229,745 19.9k | TW: 250k" at bounding box center [461, 589] width 116 height 54
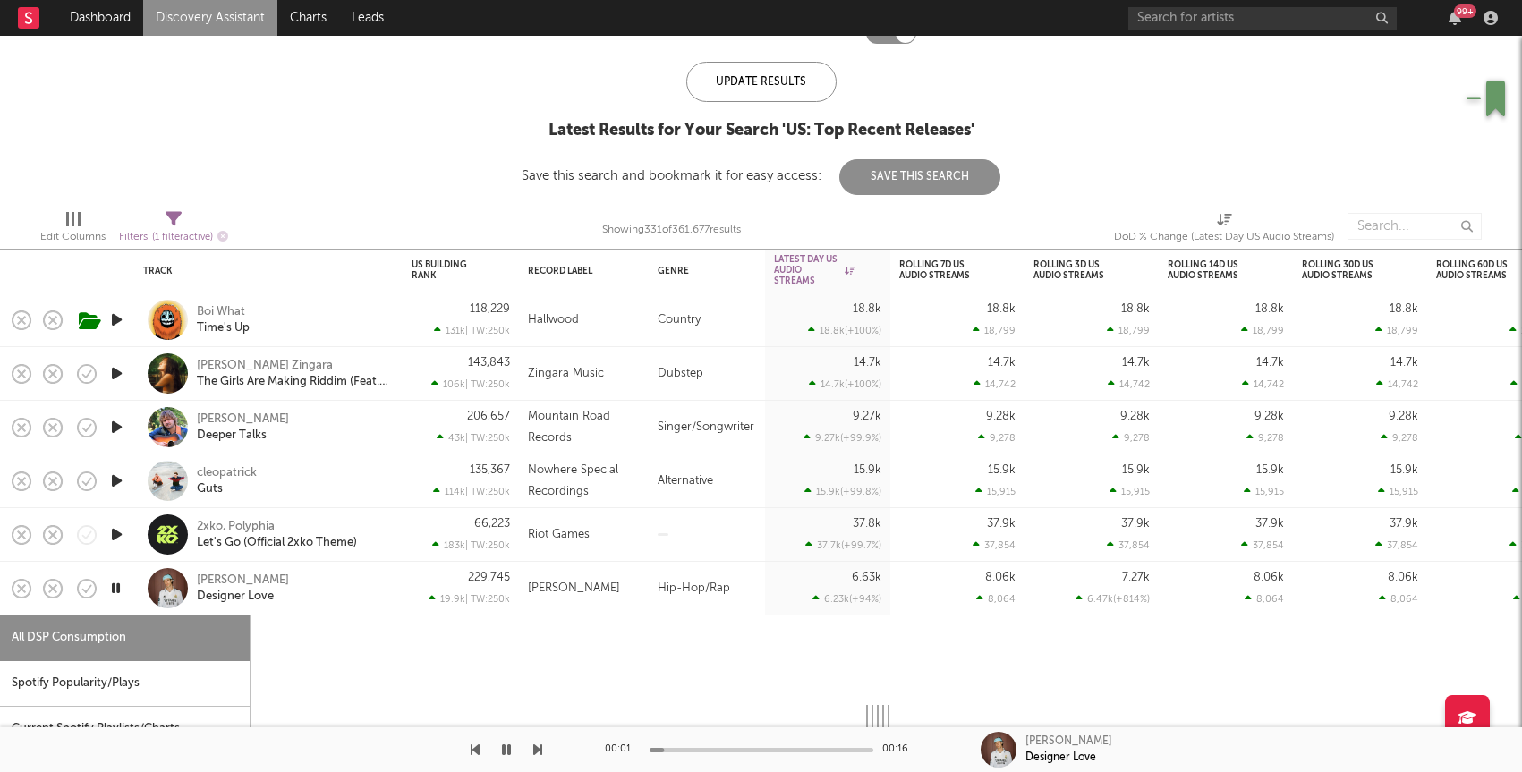
select select "1w"
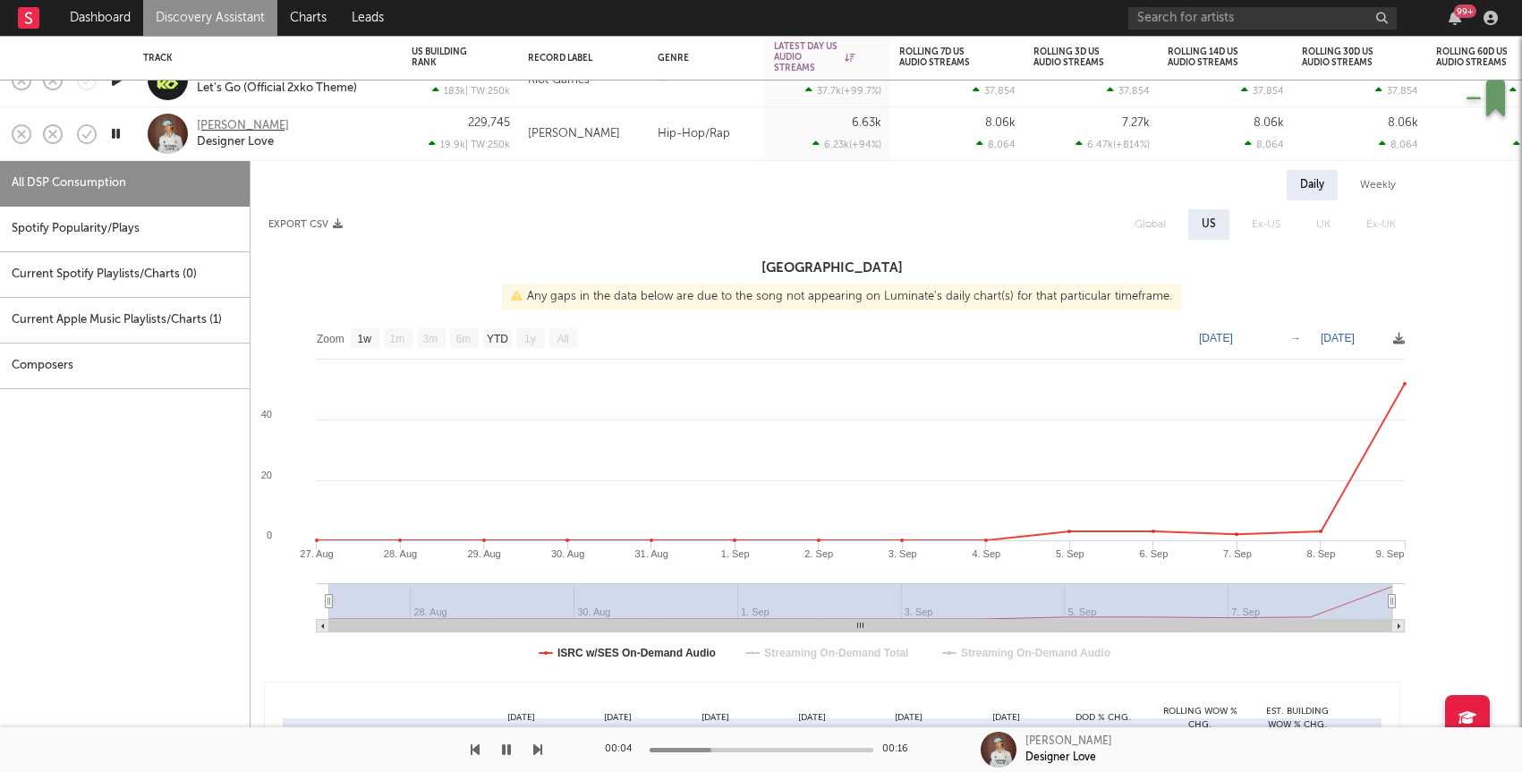
click at [208, 124] on div "[PERSON_NAME]" at bounding box center [243, 126] width 92 height 16
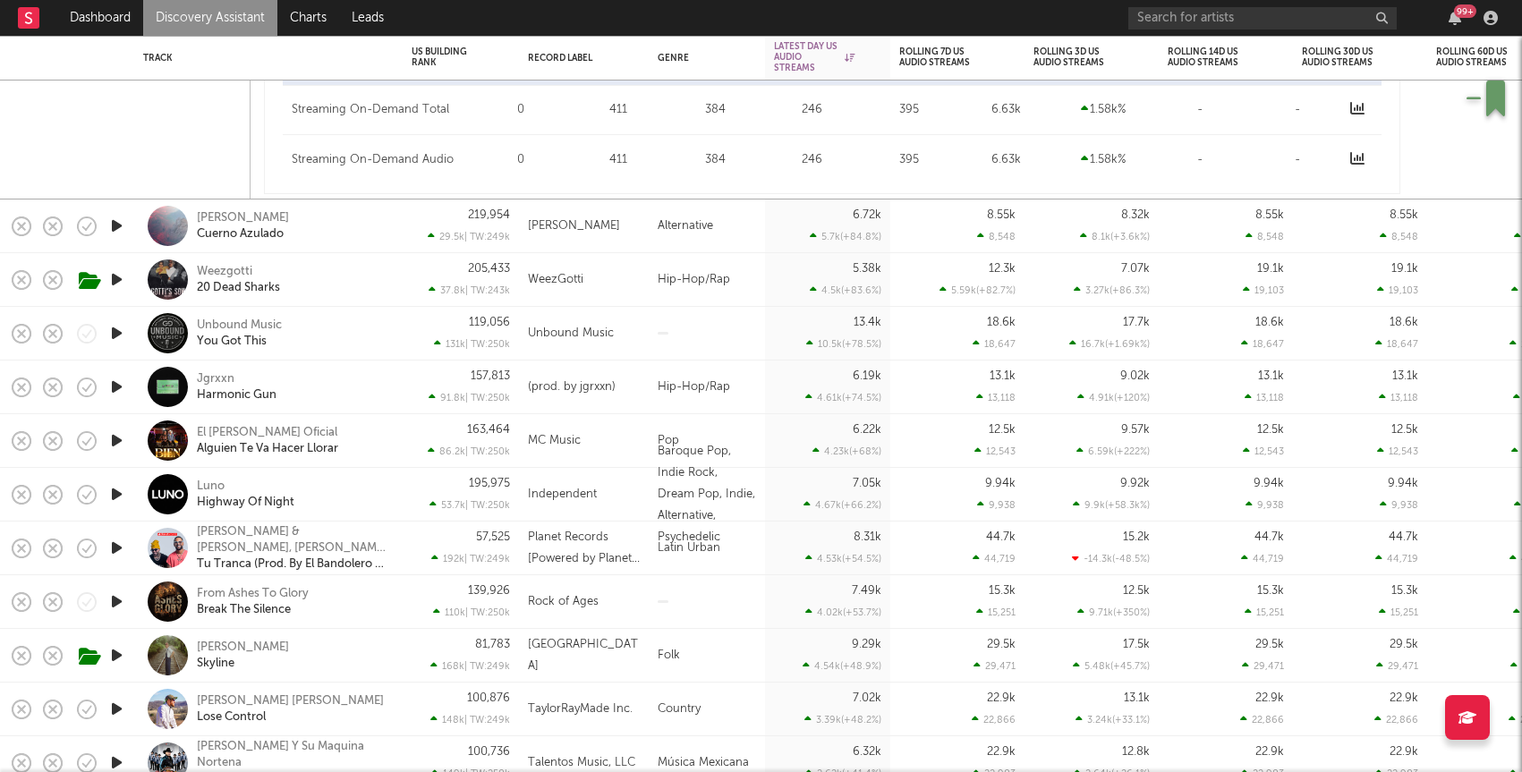
click at [328, 251] on div "Juanito Garcia Cuerno Azulado" at bounding box center [268, 226] width 251 height 53
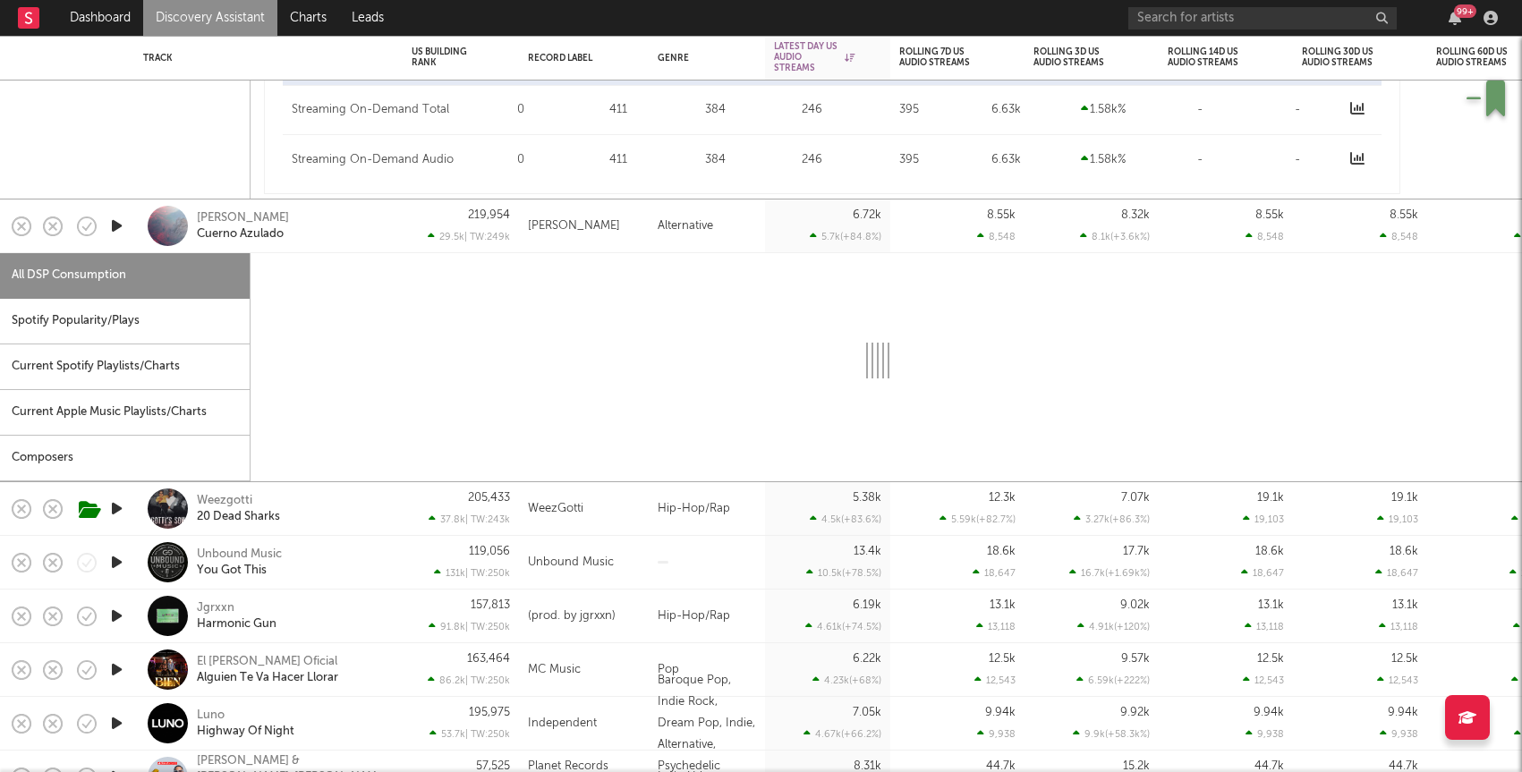
select select "1w"
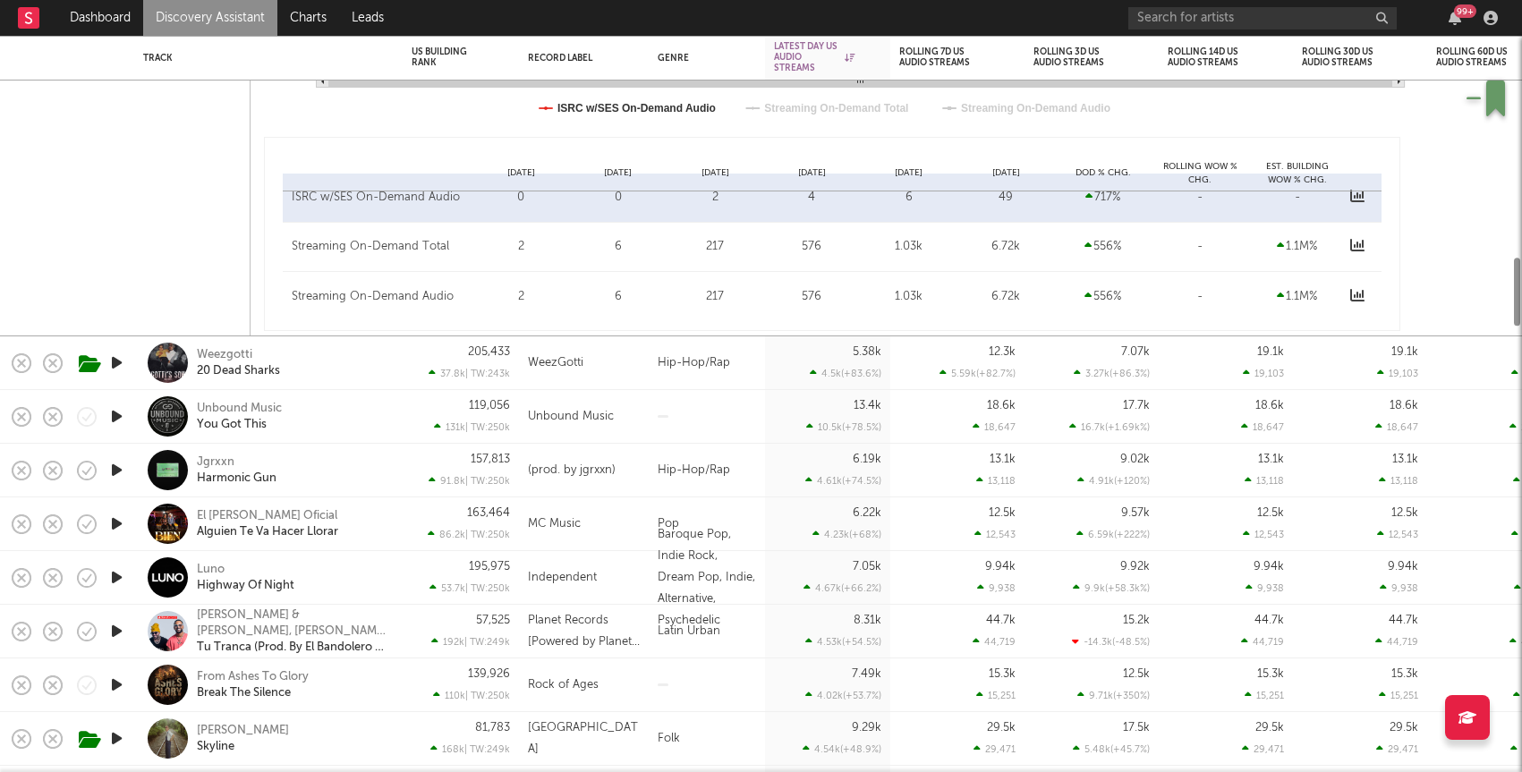
click at [358, 349] on div "Weezgotti 20 Dead Sharks" at bounding box center [293, 363] width 192 height 32
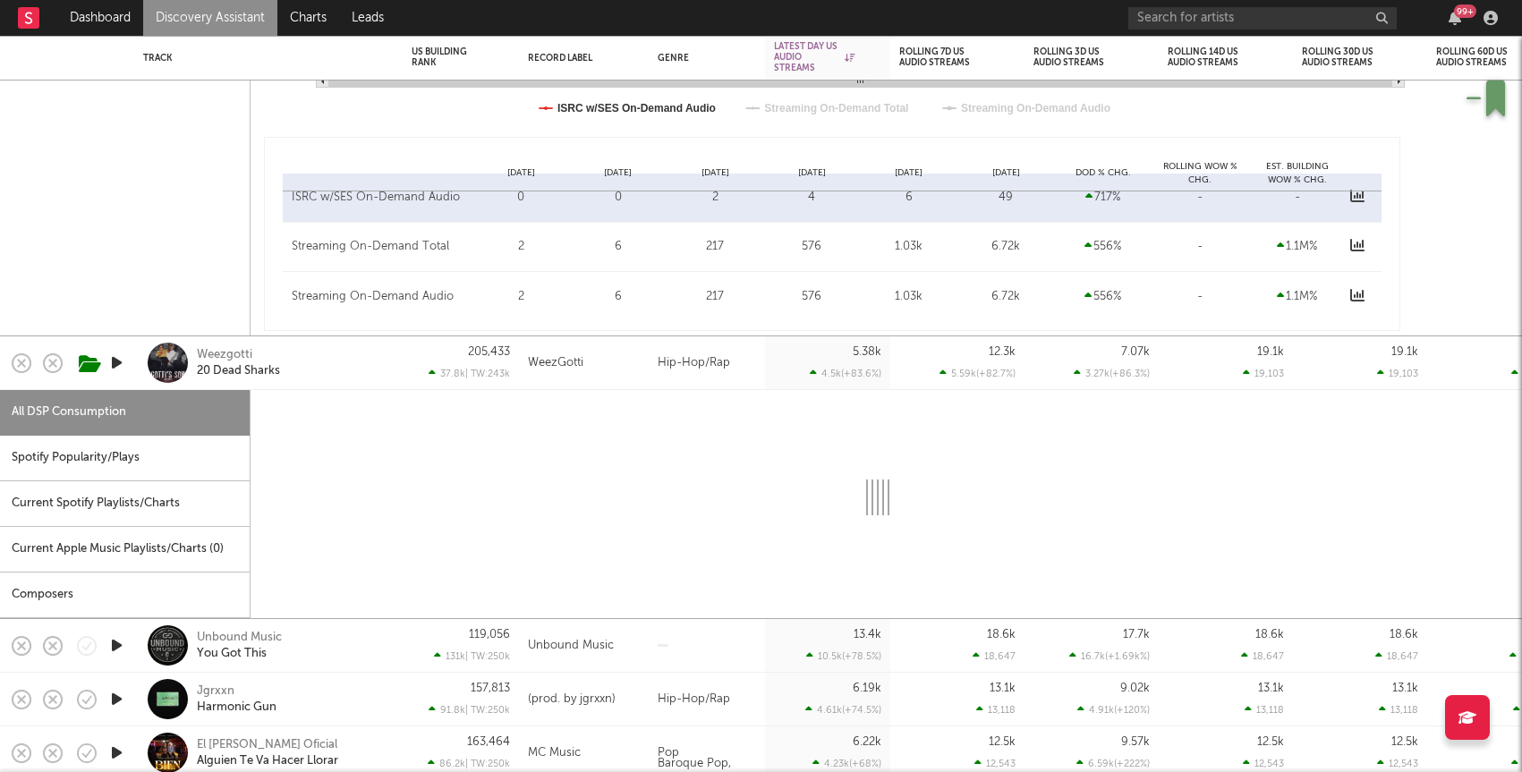
select select "1w"
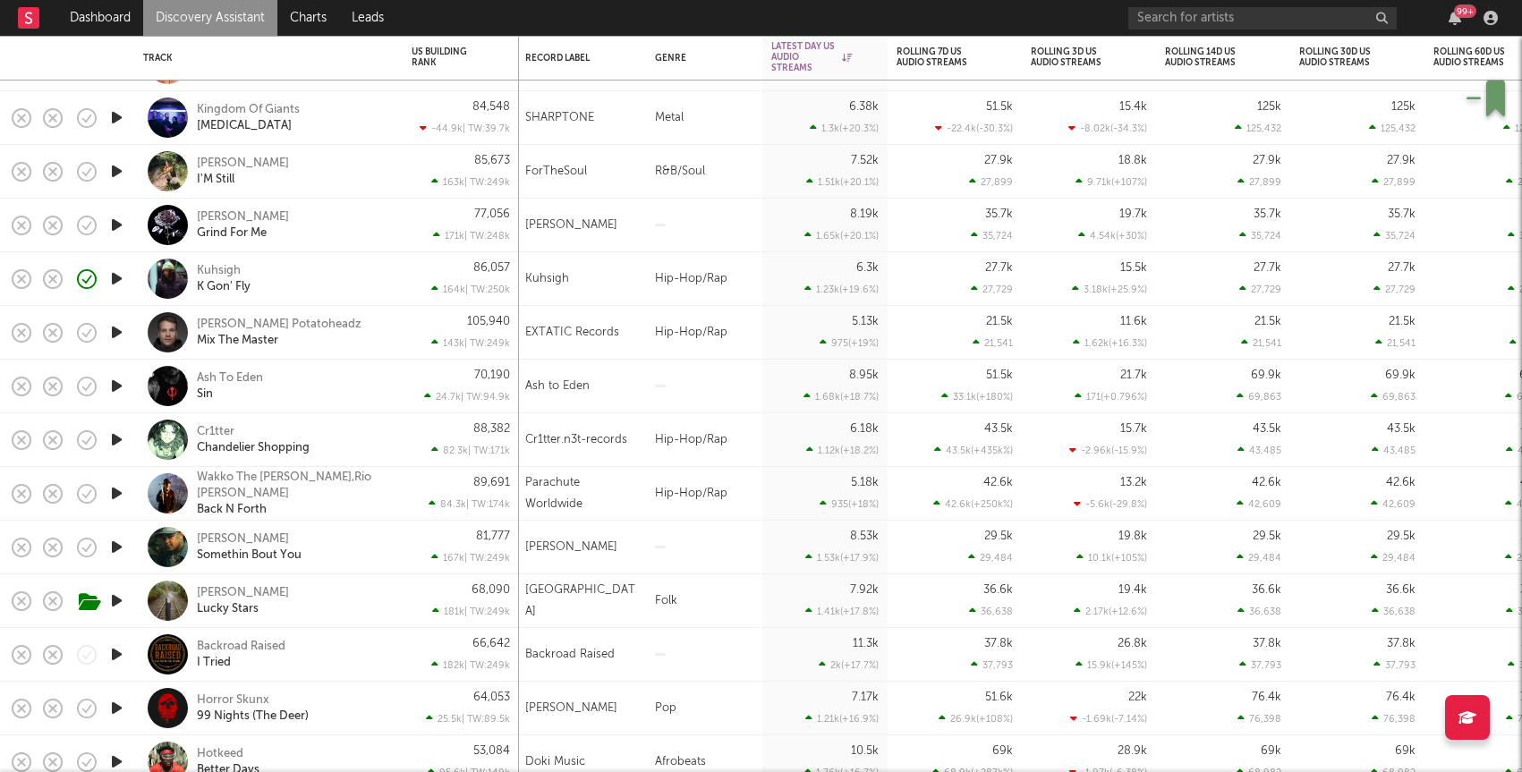
click at [353, 295] on div "Kuhsigh K Gon' Fly" at bounding box center [268, 278] width 251 height 53
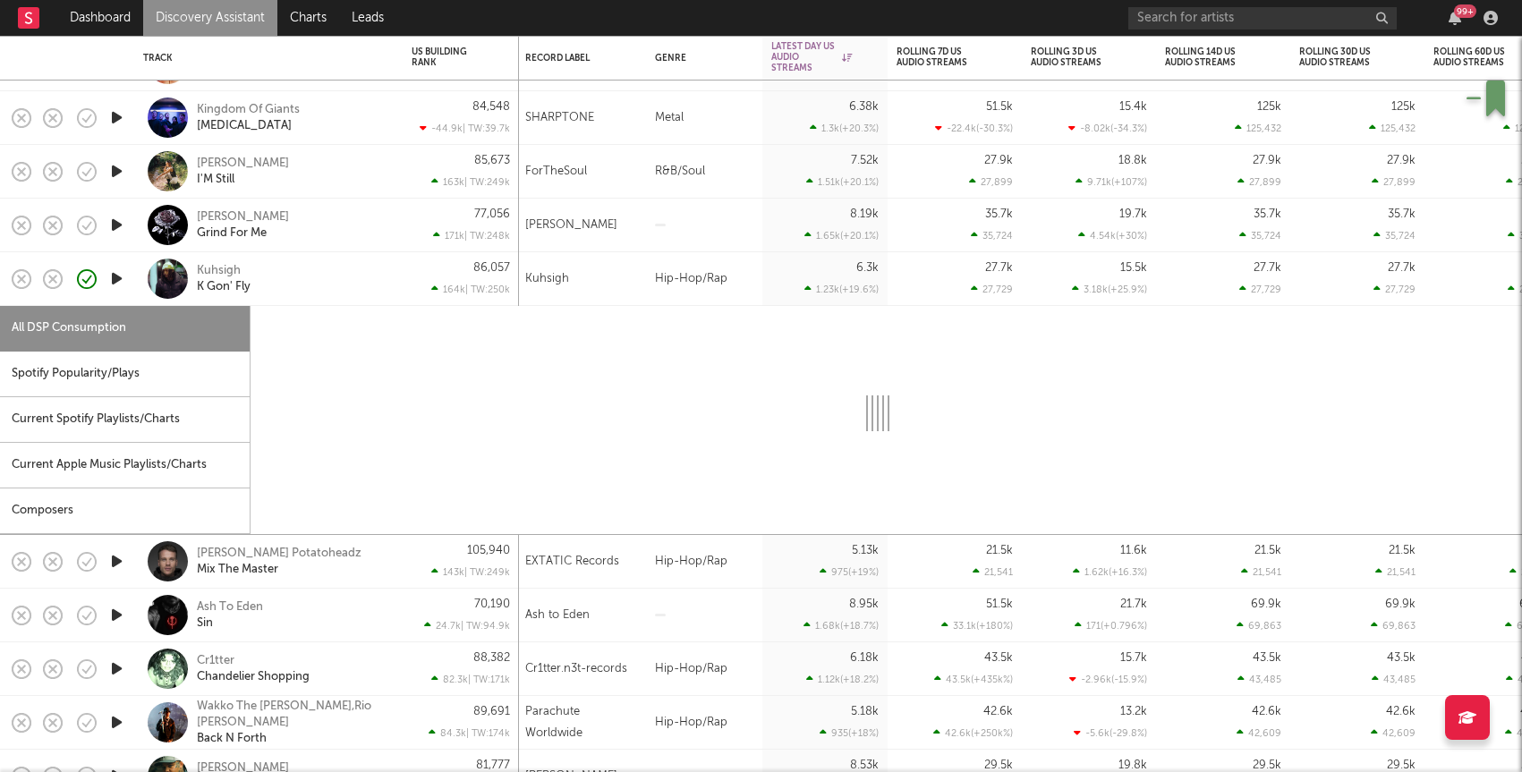
select select "1w"
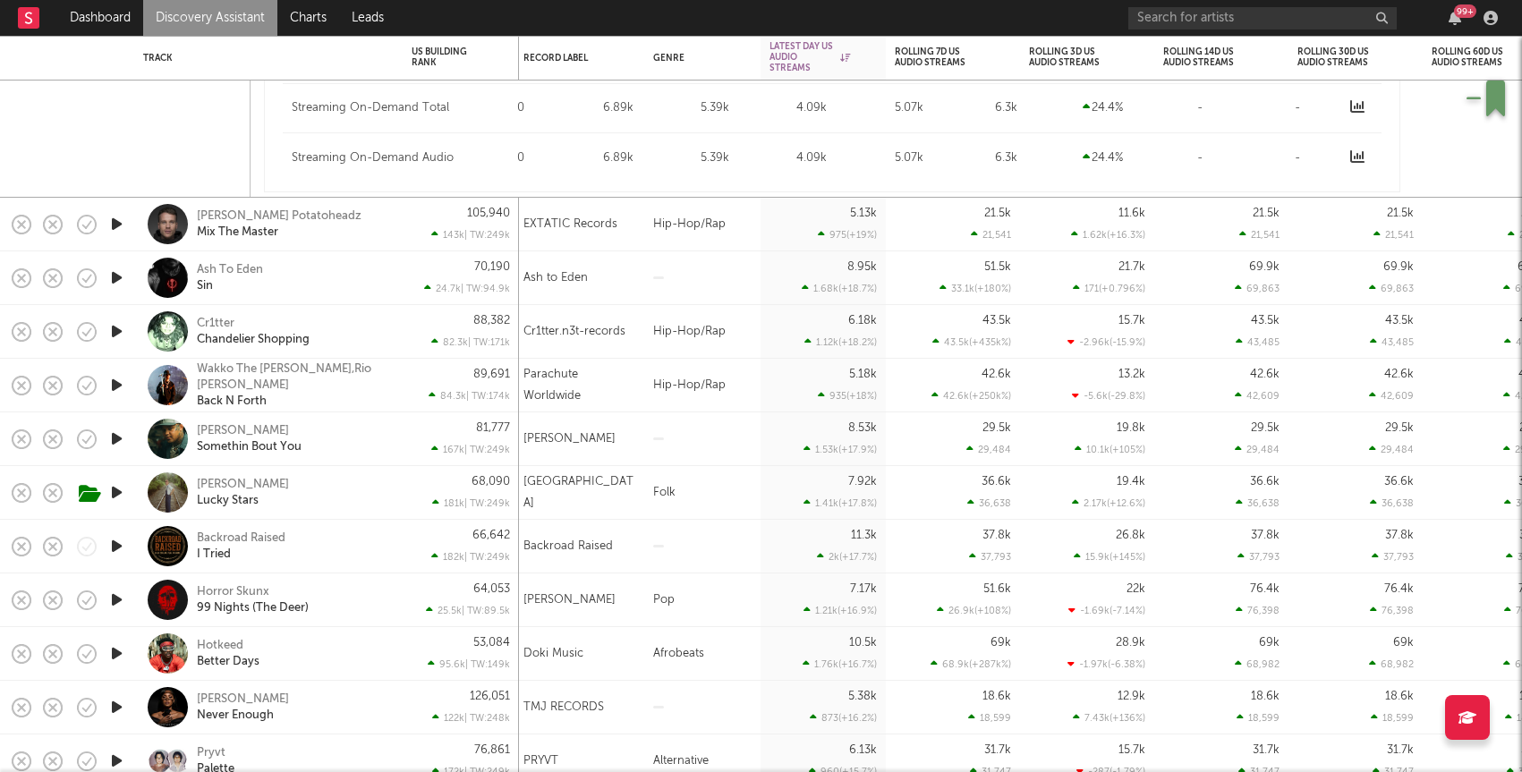
click at [122, 648] on icon "button" at bounding box center [116, 653] width 19 height 22
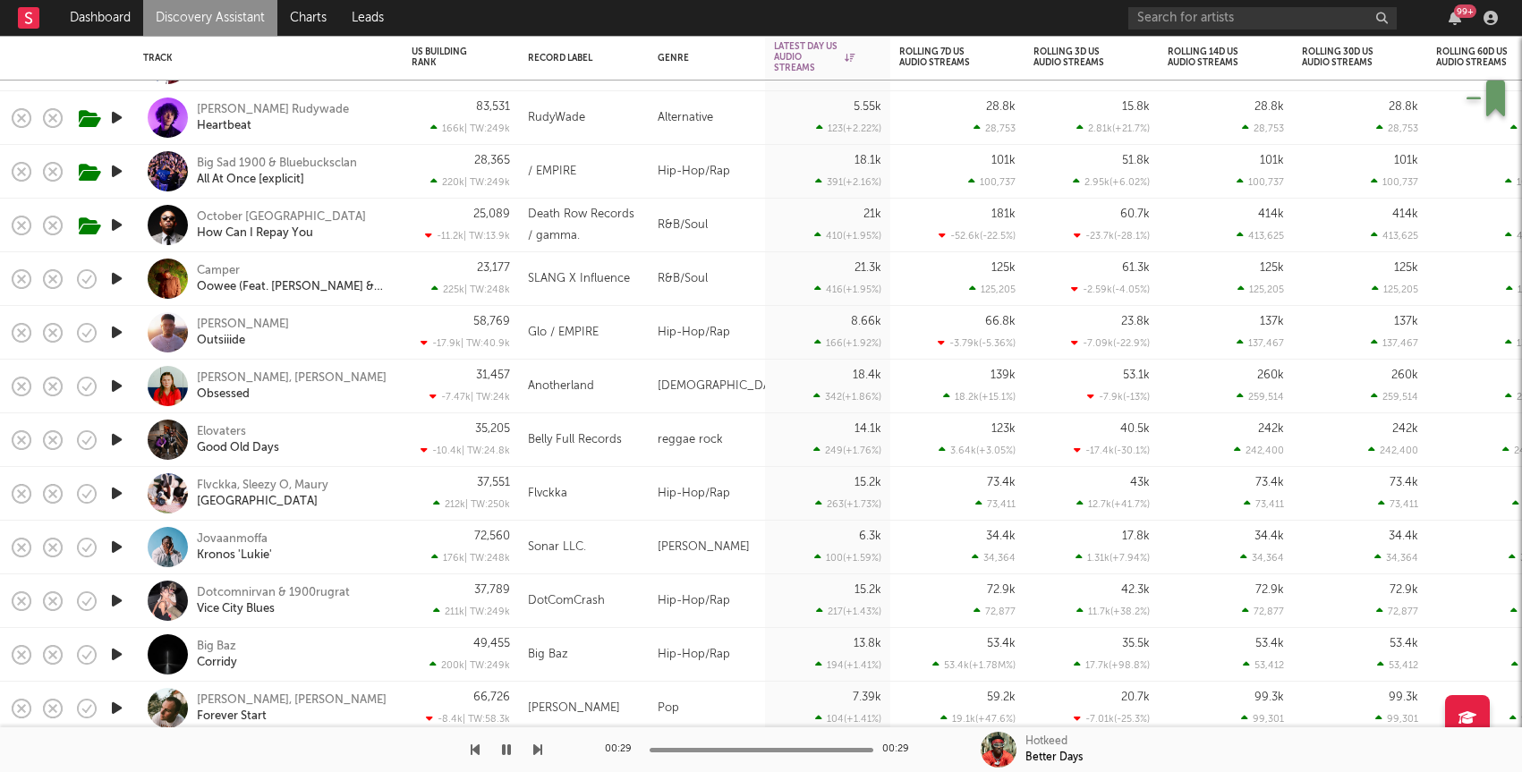
click at [128, 653] on div at bounding box center [116, 655] width 36 height 54
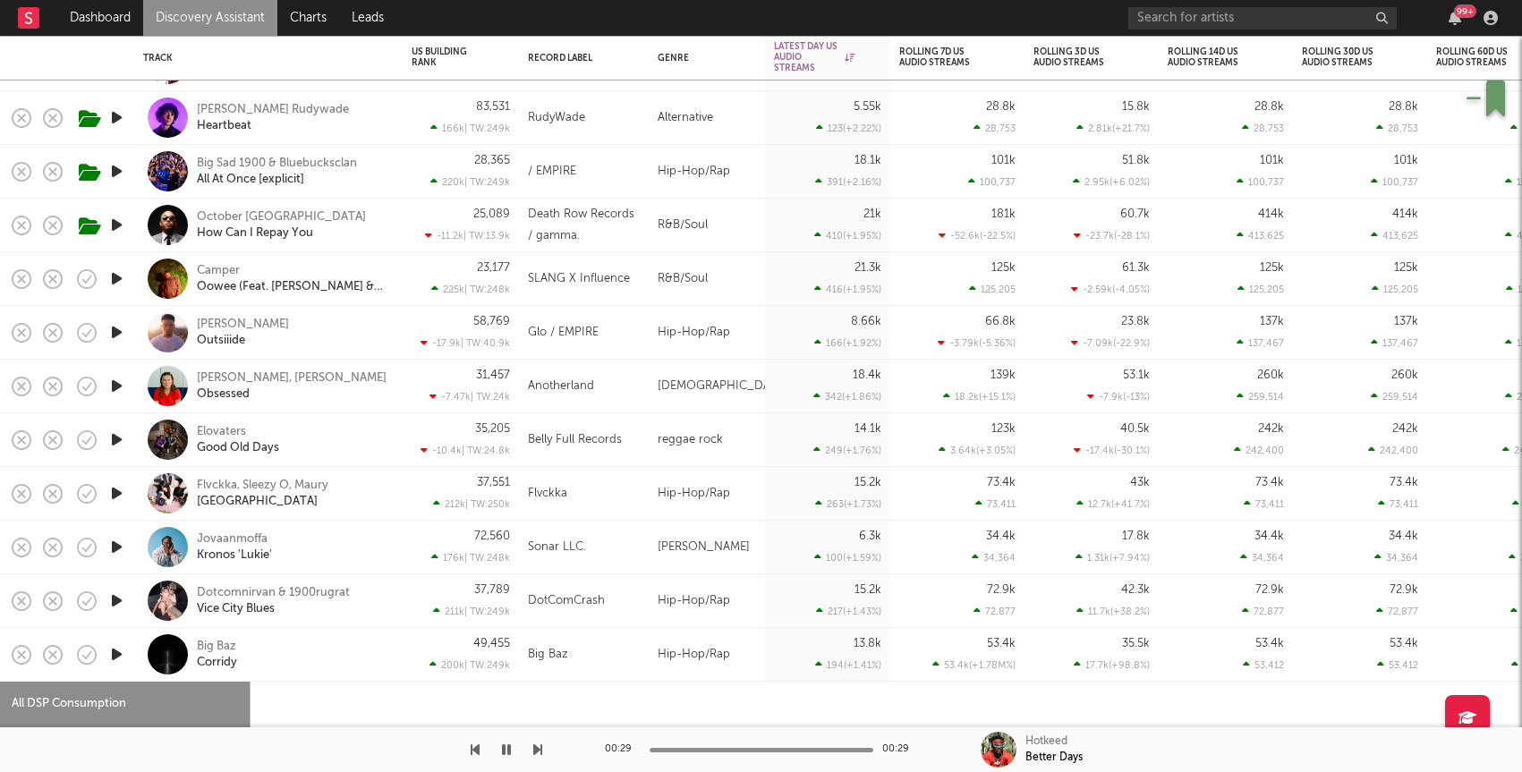
click at [122, 656] on icon "button" at bounding box center [116, 654] width 19 height 22
select select "1w"
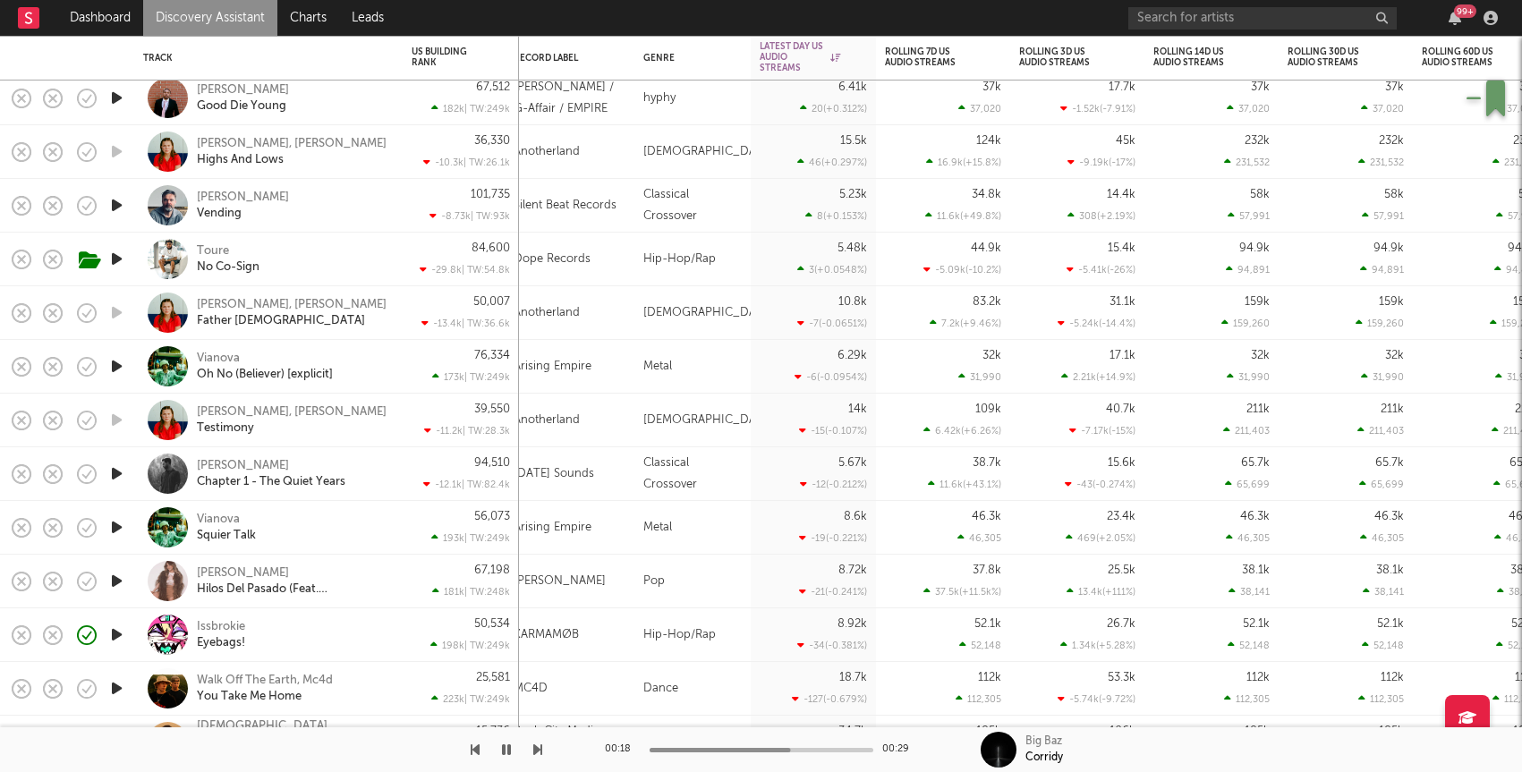
click at [118, 631] on icon "button" at bounding box center [116, 635] width 19 height 22
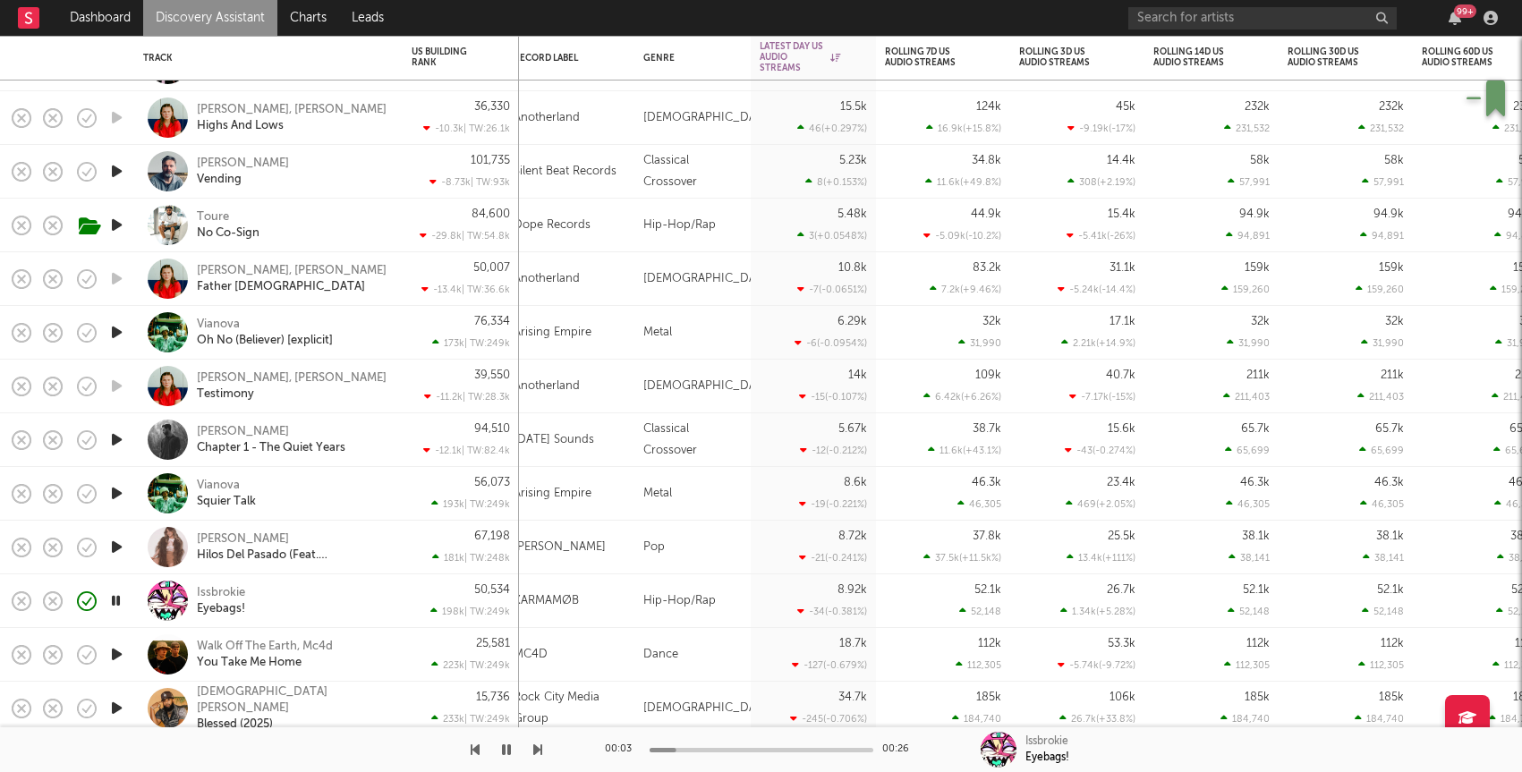
click at [421, 587] on div "50,534 198k | TW: 249k" at bounding box center [461, 600] width 98 height 53
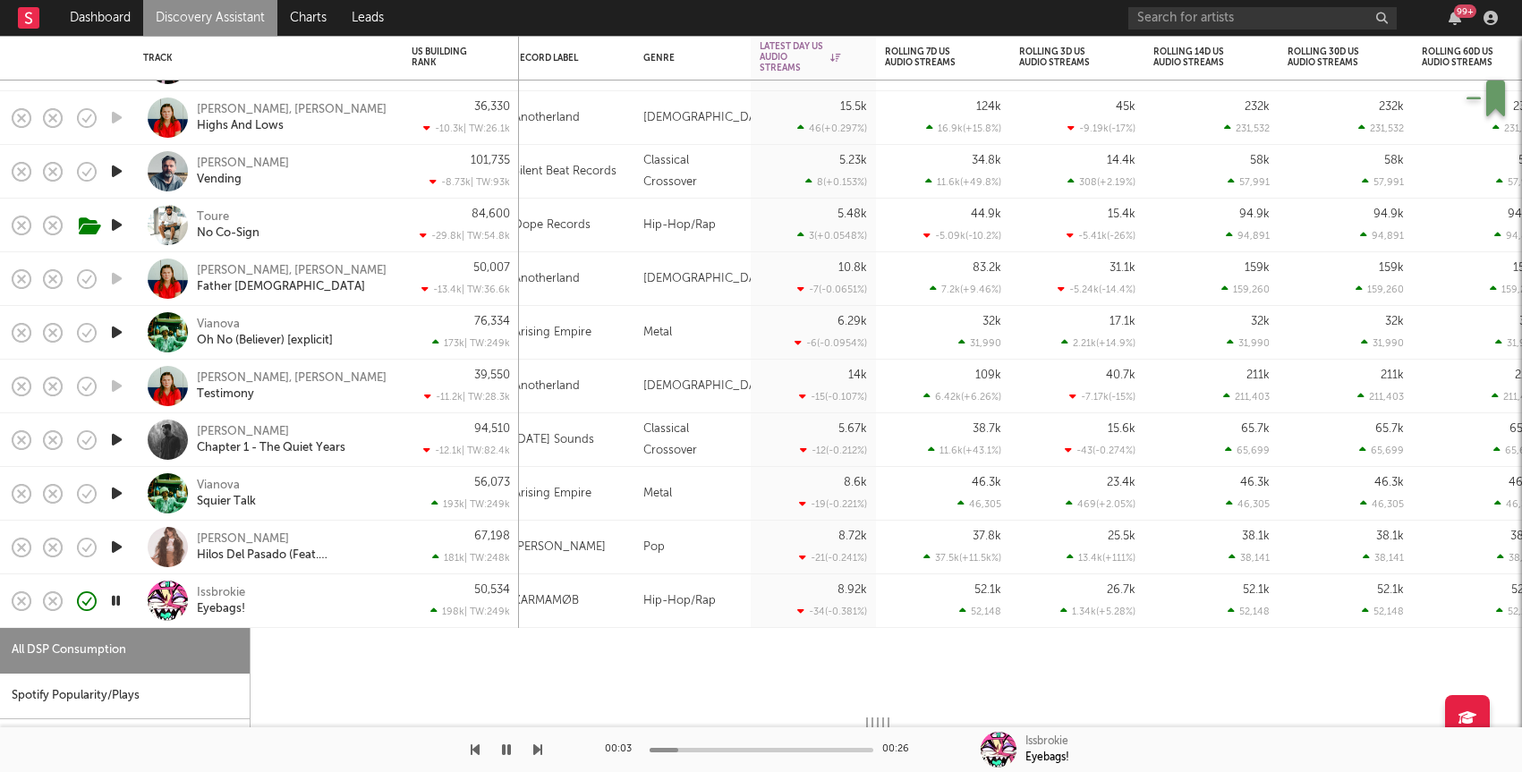
select select "1w"
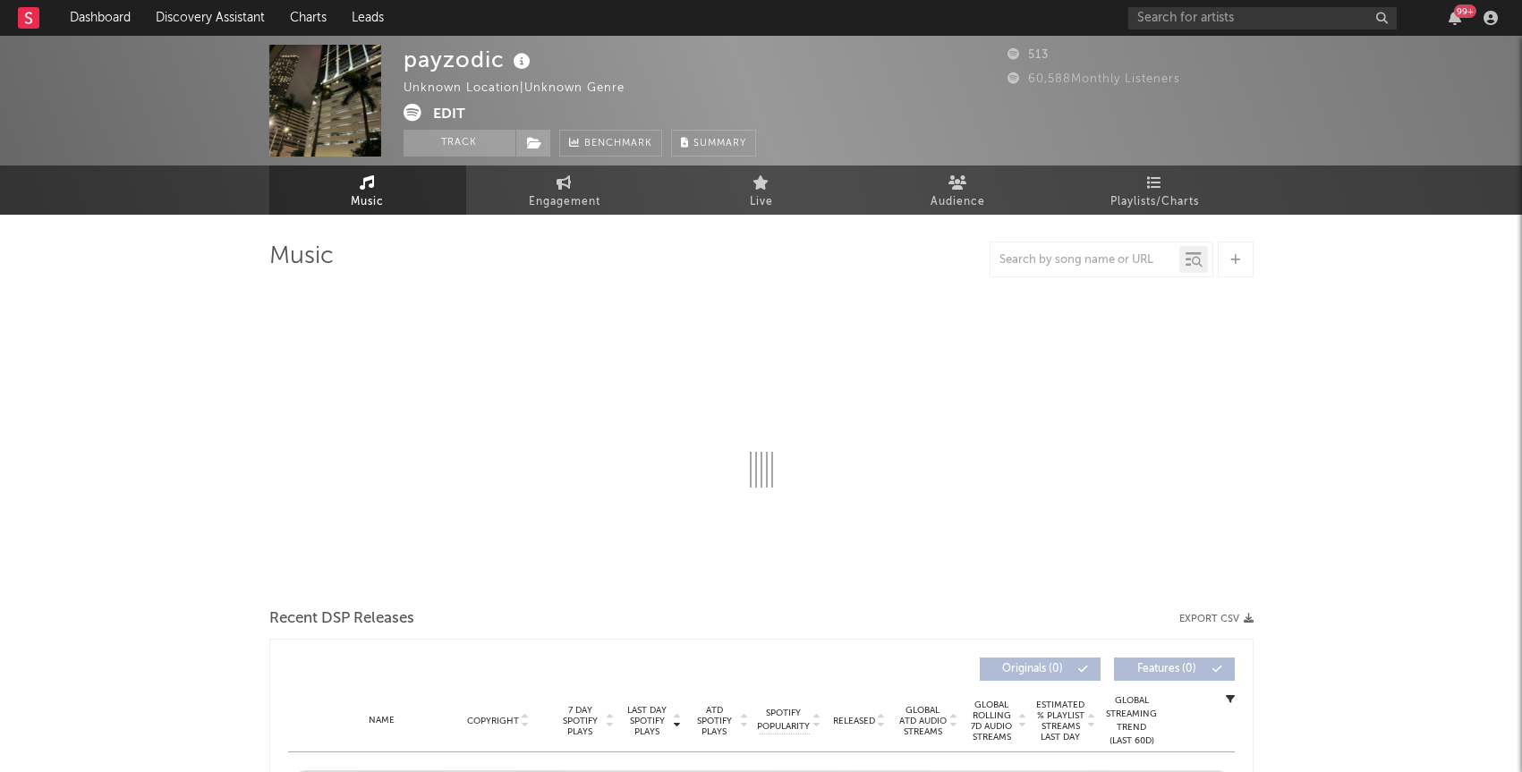
select select "6m"
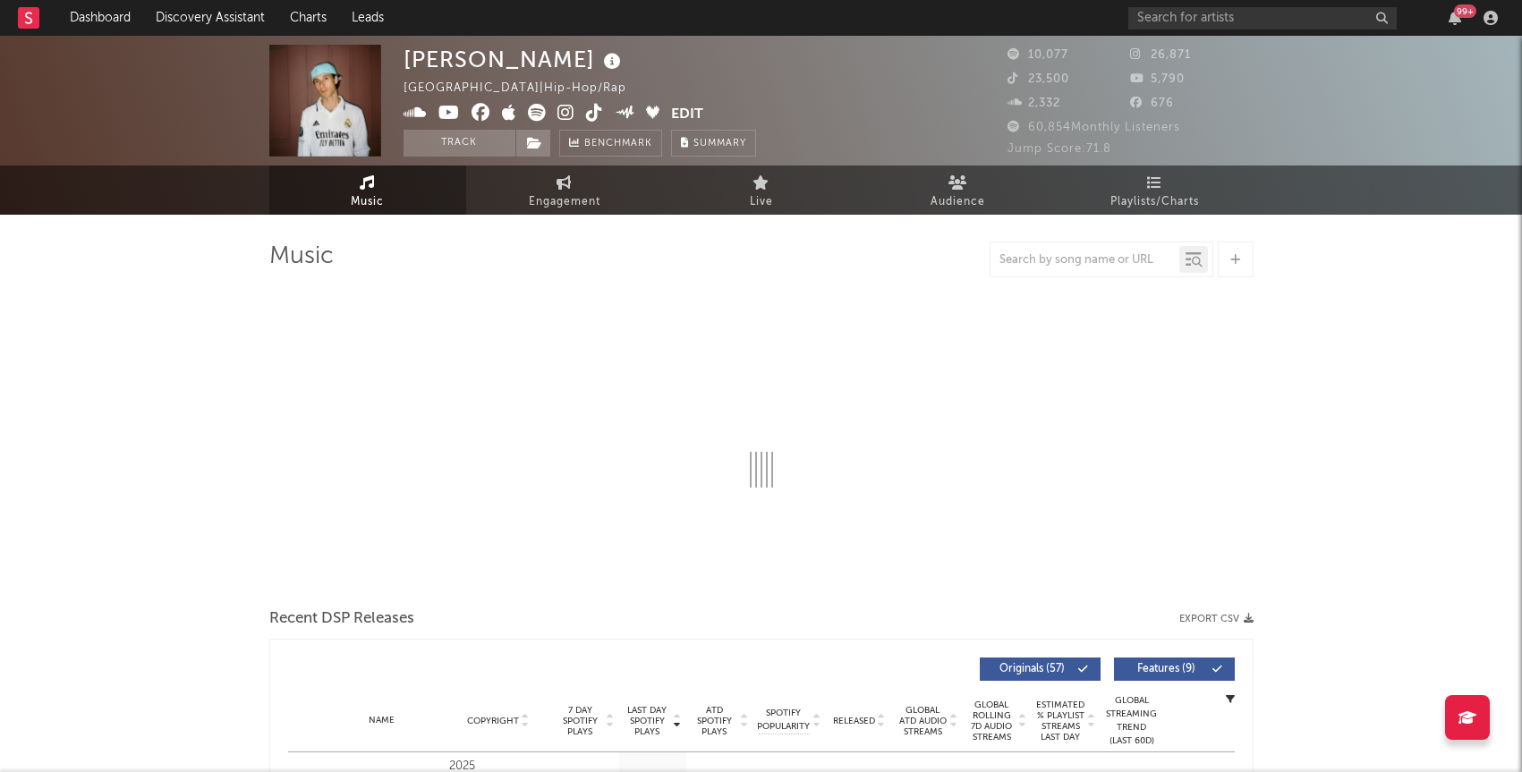
select select "6m"
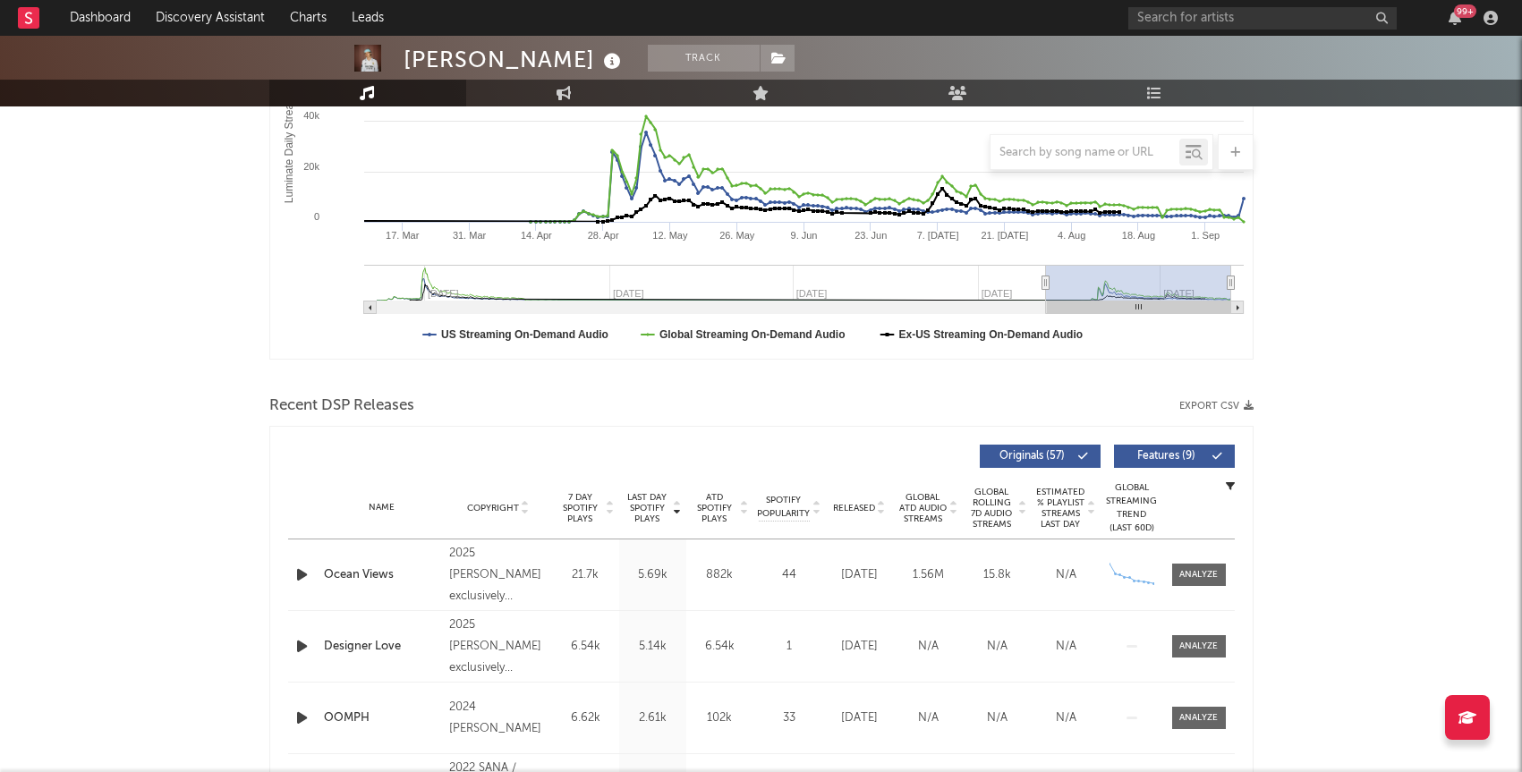
scroll to position [355, 0]
